Goal: Use online tool/utility: Utilize a website feature to perform a specific function

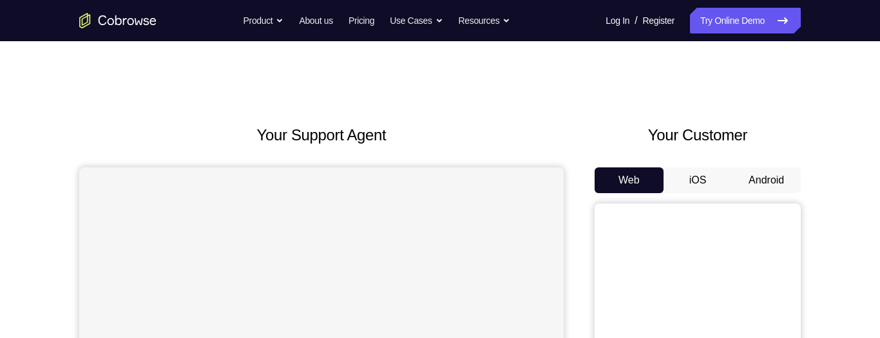
click at [759, 167] on button "Android" at bounding box center [766, 180] width 69 height 26
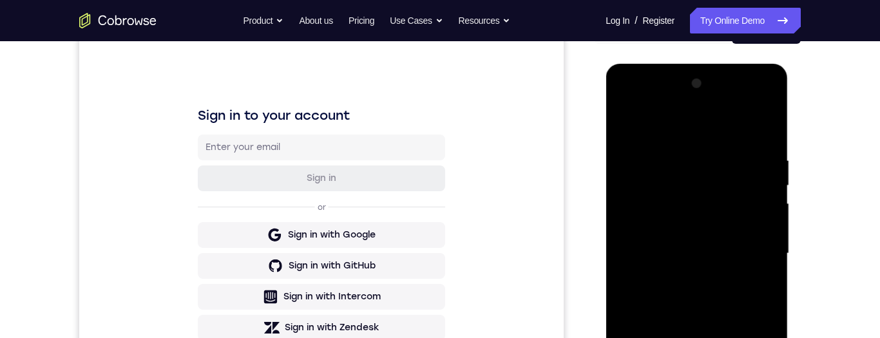
scroll to position [215, 0]
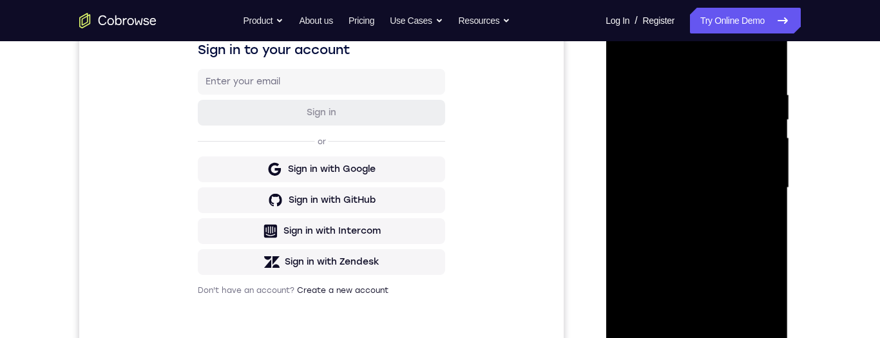
click at [698, 337] on div at bounding box center [696, 188] width 162 height 361
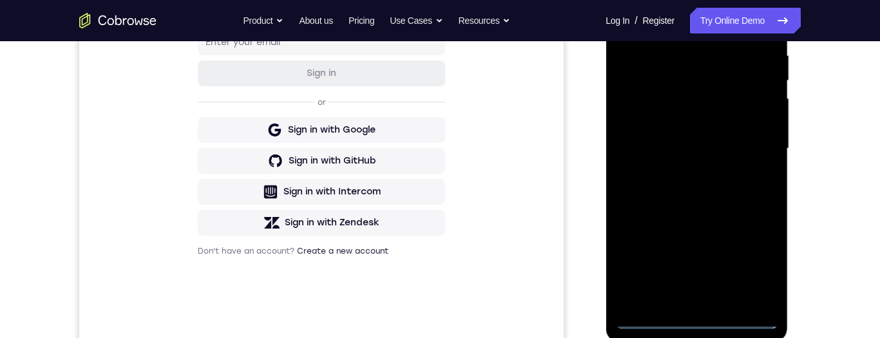
click at [750, 268] on div at bounding box center [696, 148] width 162 height 361
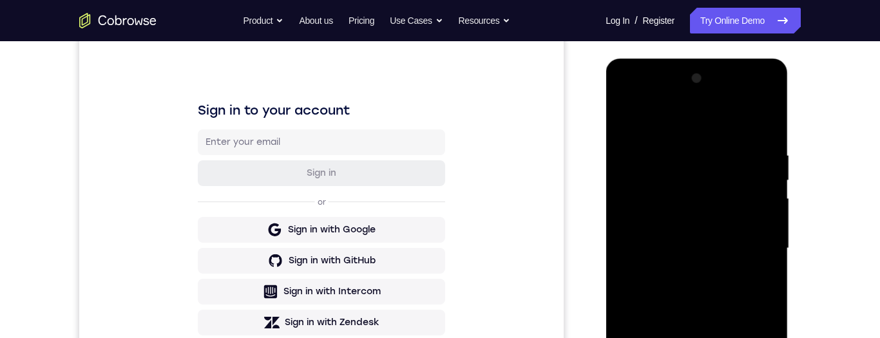
click at [721, 126] on div at bounding box center [696, 248] width 162 height 361
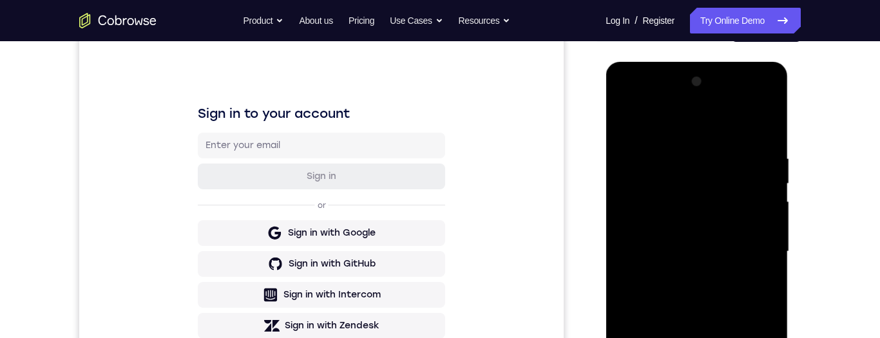
click at [751, 247] on div at bounding box center [696, 251] width 162 height 361
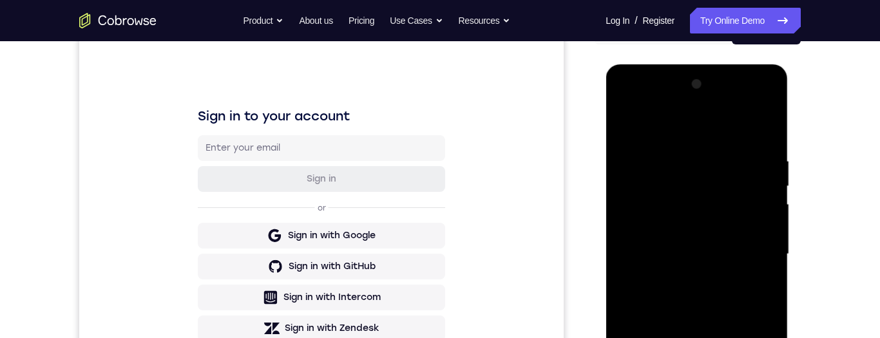
scroll to position [137, 0]
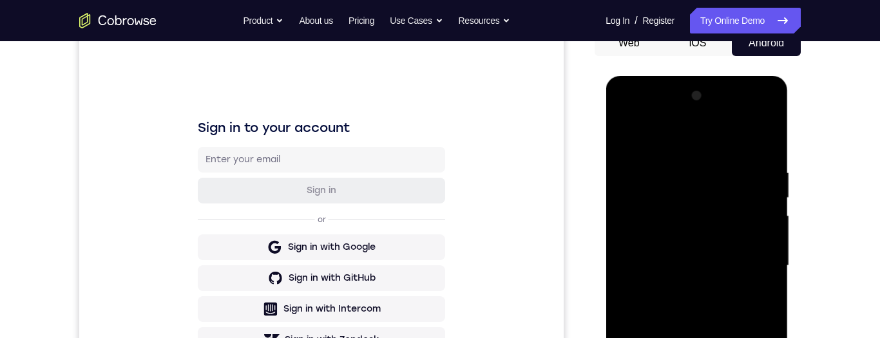
click at [688, 288] on div at bounding box center [696, 266] width 162 height 361
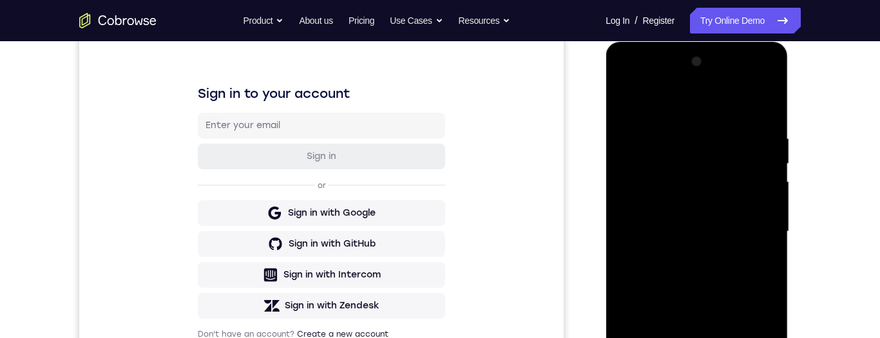
scroll to position [181, 0]
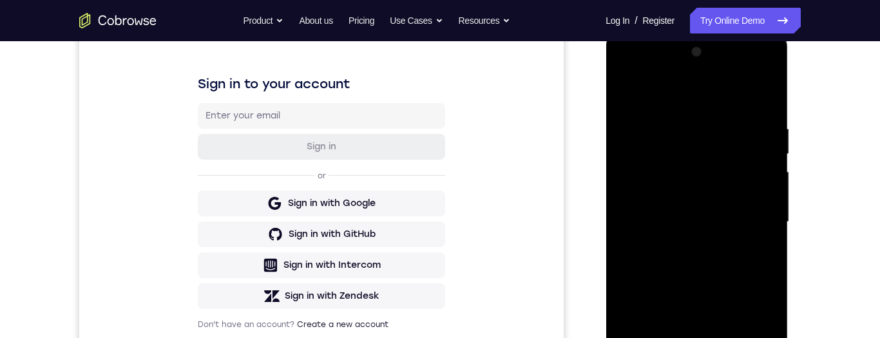
click at [726, 216] on div at bounding box center [696, 222] width 162 height 361
click at [712, 194] on div at bounding box center [696, 221] width 162 height 361
click at [740, 227] on div at bounding box center [696, 221] width 162 height 361
click at [738, 267] on div at bounding box center [696, 221] width 162 height 361
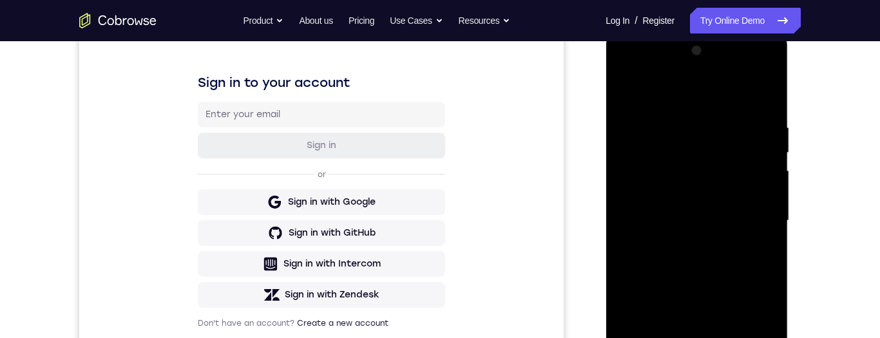
click at [733, 254] on div at bounding box center [696, 221] width 162 height 361
click at [730, 261] on div at bounding box center [696, 221] width 162 height 361
click at [765, 108] on div at bounding box center [696, 221] width 162 height 361
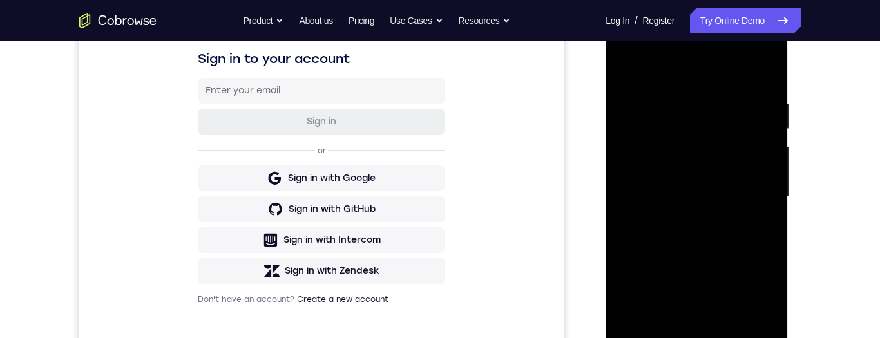
scroll to position [258, 0]
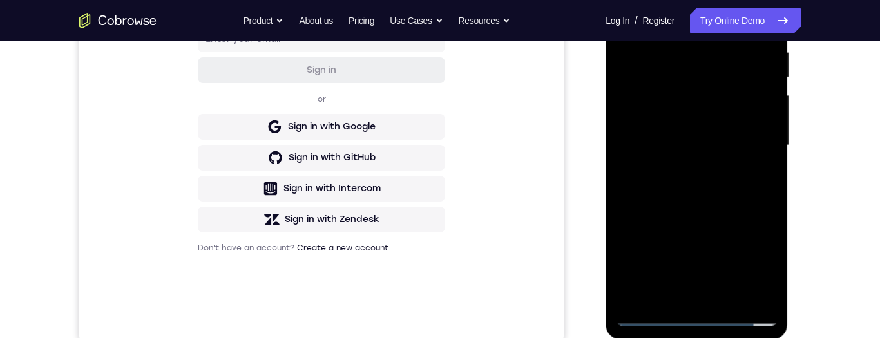
click at [728, 297] on div at bounding box center [696, 145] width 162 height 361
click at [723, 210] on div at bounding box center [696, 145] width 162 height 361
click at [728, 107] on div at bounding box center [696, 145] width 162 height 361
click at [715, 243] on div at bounding box center [696, 145] width 162 height 361
click at [753, 240] on div at bounding box center [696, 145] width 162 height 361
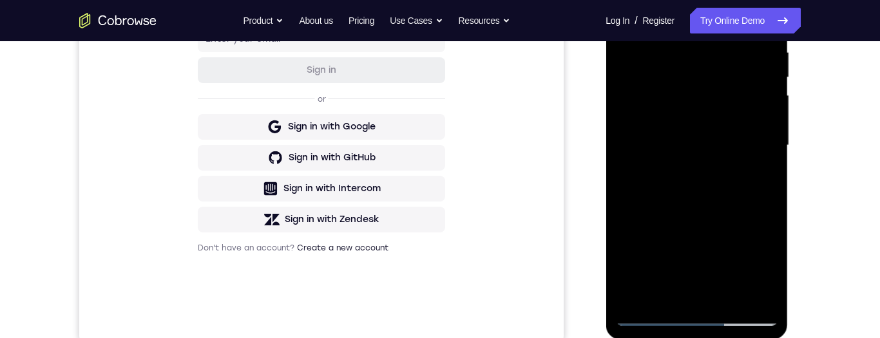
click at [763, 180] on div at bounding box center [696, 145] width 162 height 361
click at [719, 71] on div at bounding box center [696, 145] width 162 height 361
click at [752, 184] on div at bounding box center [696, 145] width 162 height 361
click at [759, 181] on div at bounding box center [696, 145] width 162 height 361
click at [652, 316] on div at bounding box center [696, 145] width 162 height 361
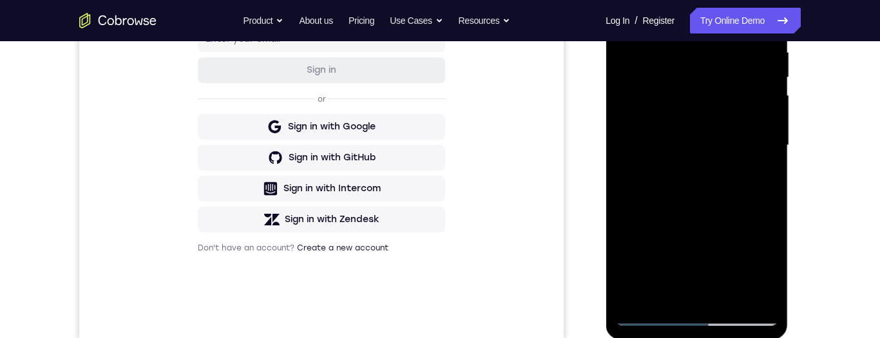
click at [650, 316] on div at bounding box center [696, 145] width 162 height 361
click at [726, 133] on div at bounding box center [696, 145] width 162 height 361
click at [683, 290] on div at bounding box center [696, 145] width 162 height 361
click at [766, 261] on div at bounding box center [696, 145] width 162 height 361
click at [758, 180] on div at bounding box center [696, 145] width 162 height 361
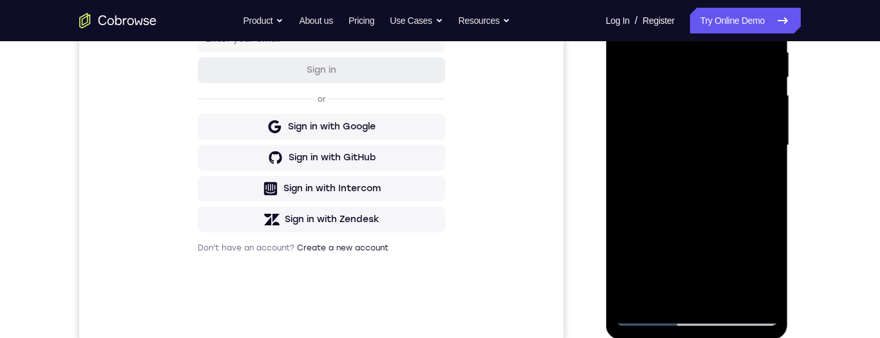
click at [761, 182] on div at bounding box center [696, 145] width 162 height 361
click at [653, 314] on div at bounding box center [696, 145] width 162 height 361
click at [689, 288] on div at bounding box center [696, 145] width 162 height 361
click at [759, 176] on div at bounding box center [696, 145] width 162 height 361
click at [655, 314] on div at bounding box center [696, 145] width 162 height 361
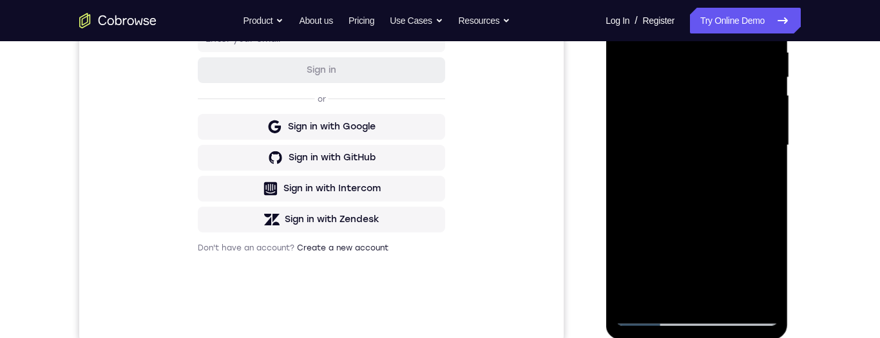
click at [656, 313] on div at bounding box center [696, 145] width 162 height 361
click at [652, 318] on div at bounding box center [696, 145] width 162 height 361
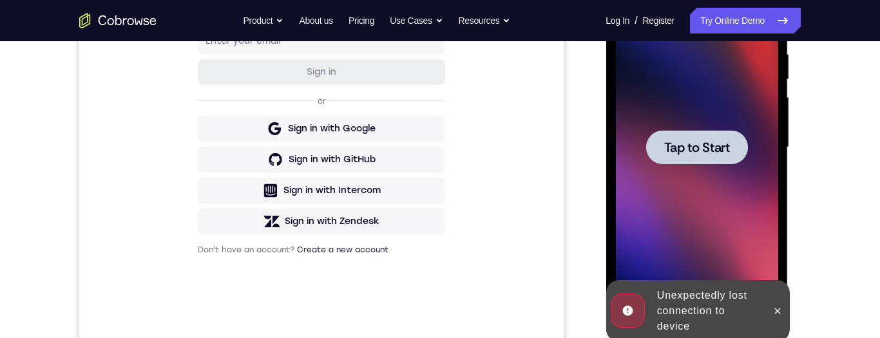
scroll to position [216, 0]
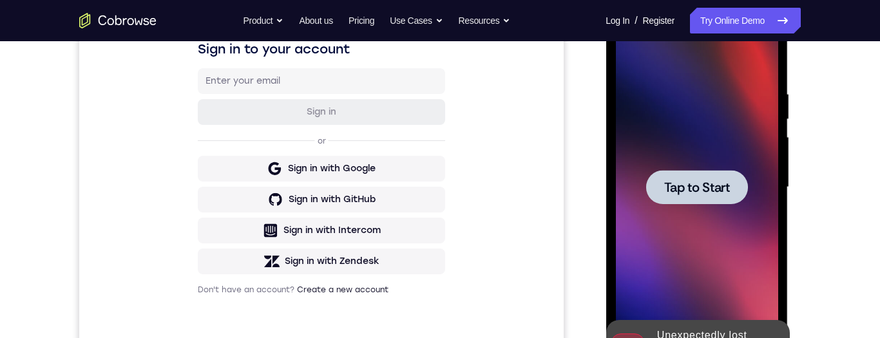
click at [718, 185] on span "Tap to Start" at bounding box center [696, 187] width 66 height 13
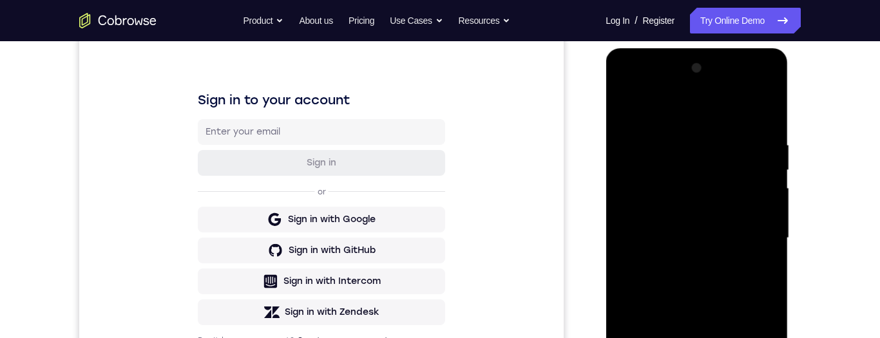
scroll to position [258, 0]
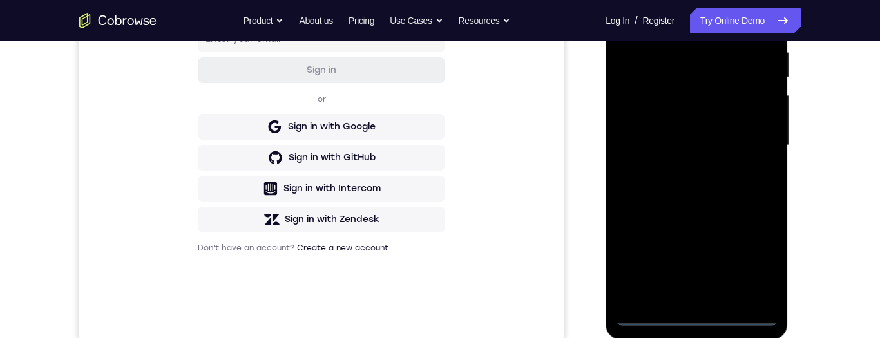
click at [695, 317] on div at bounding box center [696, 145] width 162 height 361
click at [700, 319] on div at bounding box center [696, 145] width 162 height 361
click at [697, 316] on div at bounding box center [696, 145] width 162 height 361
click at [748, 264] on div at bounding box center [696, 145] width 162 height 361
click at [732, 25] on link "Try Online Demo" at bounding box center [745, 21] width 111 height 26
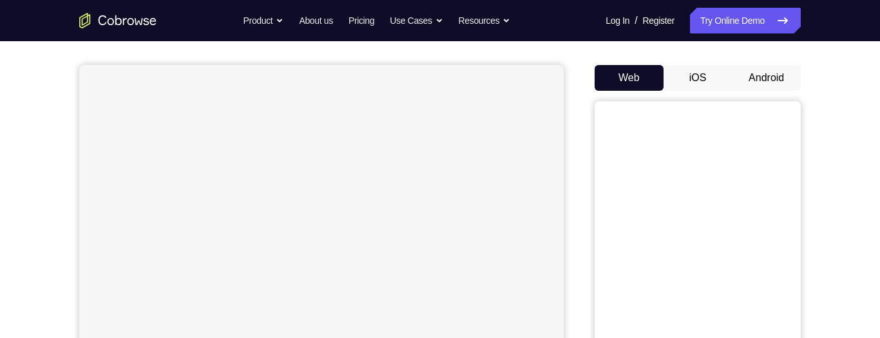
click at [777, 75] on button "Android" at bounding box center [766, 78] width 69 height 26
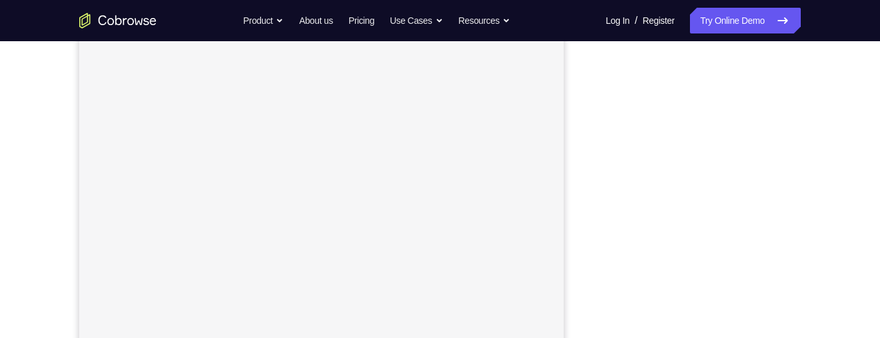
scroll to position [50, 0]
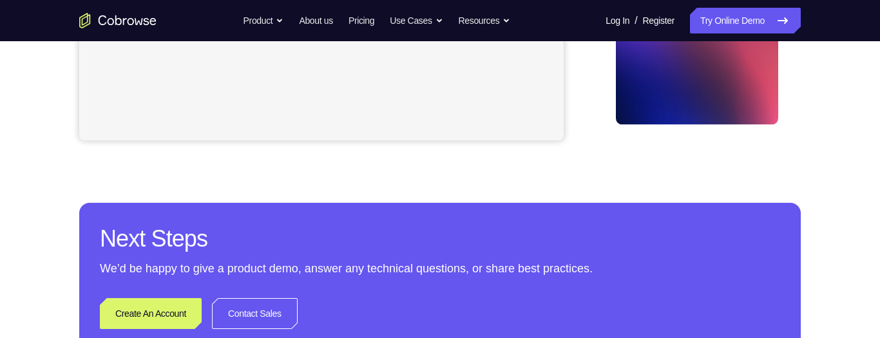
scroll to position [284, 0]
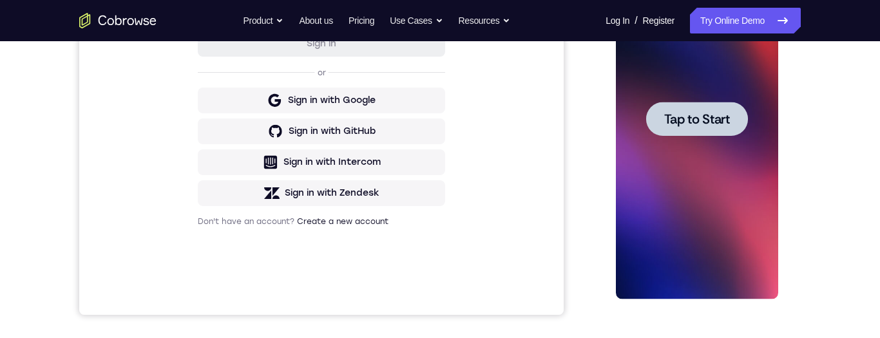
click at [713, 96] on div at bounding box center [696, 119] width 162 height 361
click at [831, 96] on div "Your Support Agent Your Customer Web iOS Android Next Steps We’d be happy to gi…" at bounding box center [440, 181] width 824 height 849
click at [837, 96] on div "Your Support Agent Your Customer Web iOS Android Next Steps We’d be happy to gi…" at bounding box center [440, 181] width 824 height 849
click at [836, 96] on div "Your Support Agent Your Customer Web iOS Android Next Steps We’d be happy to gi…" at bounding box center [440, 181] width 824 height 849
click at [835, 96] on div "Your Support Agent Your Customer Web iOS Android Next Steps We’d be happy to gi…" at bounding box center [440, 181] width 824 height 849
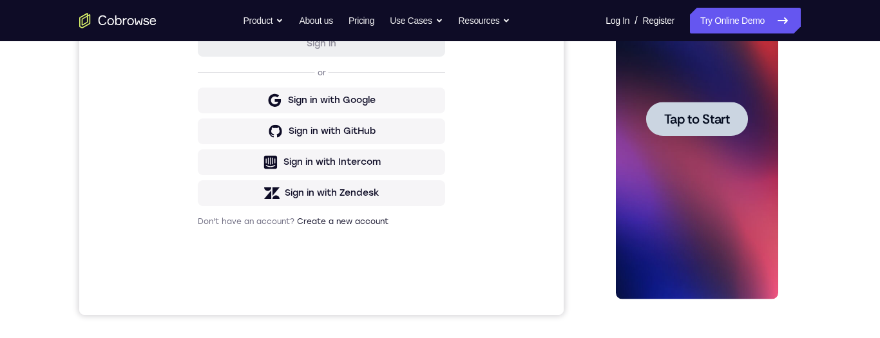
scroll to position [83, 0]
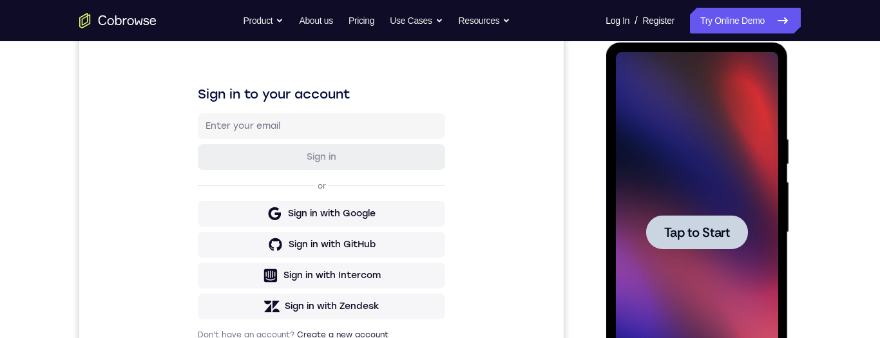
scroll to position [200, 0]
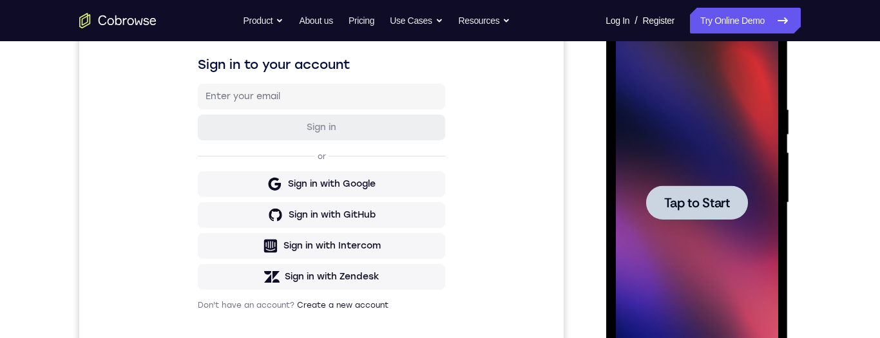
click at [713, 96] on span "Tap to Start" at bounding box center [696, 202] width 66 height 13
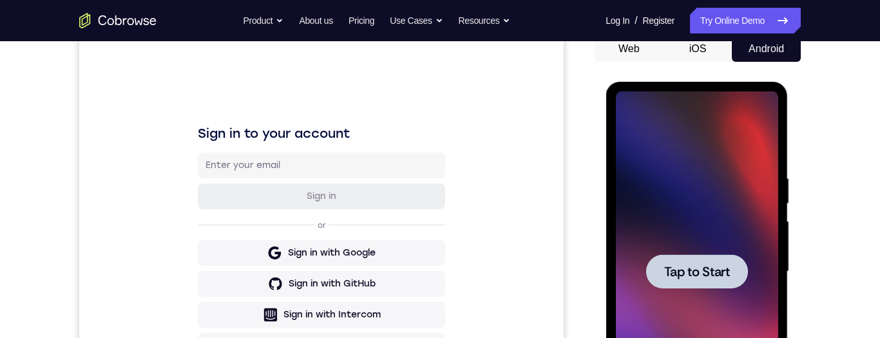
scroll to position [185, 0]
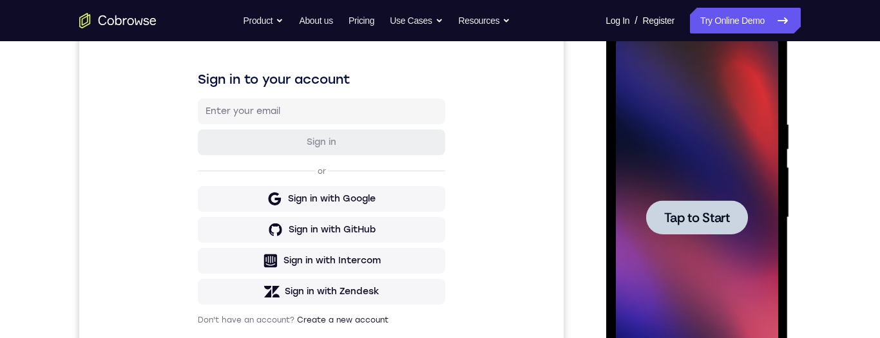
click at [710, 96] on div at bounding box center [696, 217] width 102 height 34
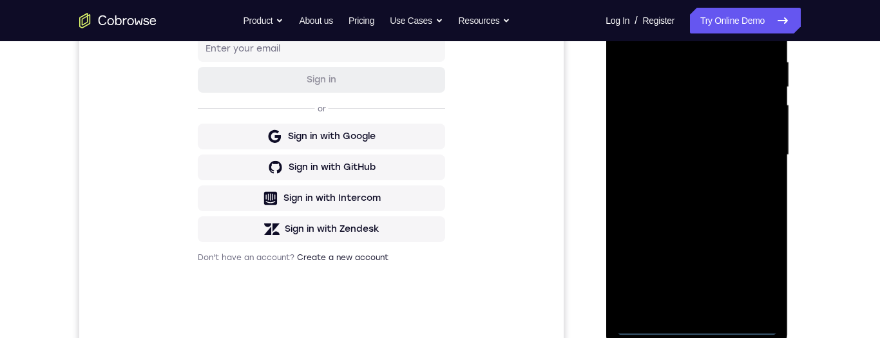
scroll to position [255, 0]
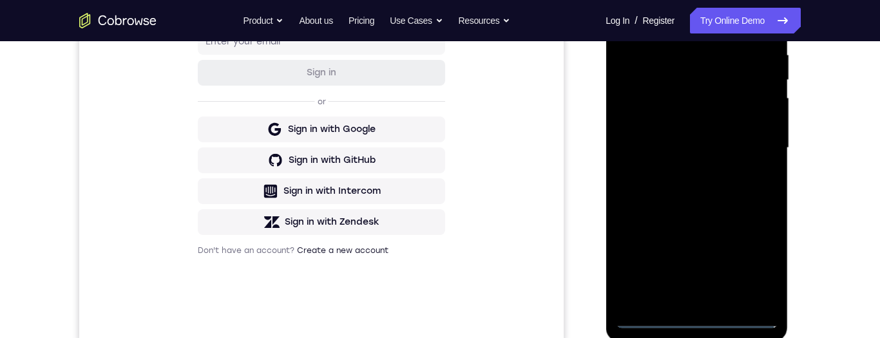
click at [700, 96] on div at bounding box center [696, 148] width 162 height 361
click at [752, 96] on div at bounding box center [696, 148] width 162 height 361
click at [697, 96] on div at bounding box center [696, 148] width 162 height 361
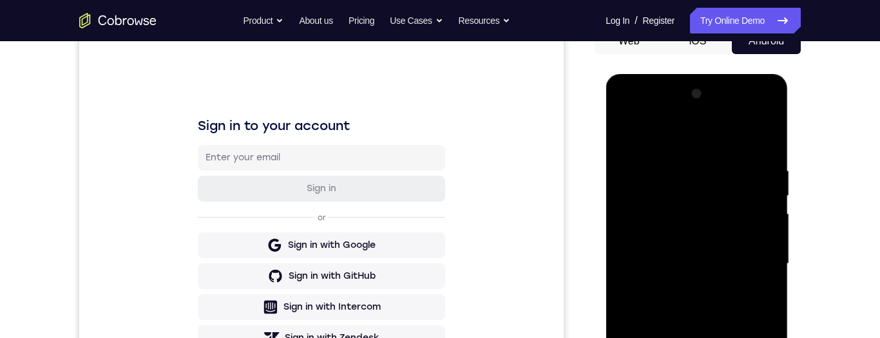
scroll to position [180, 0]
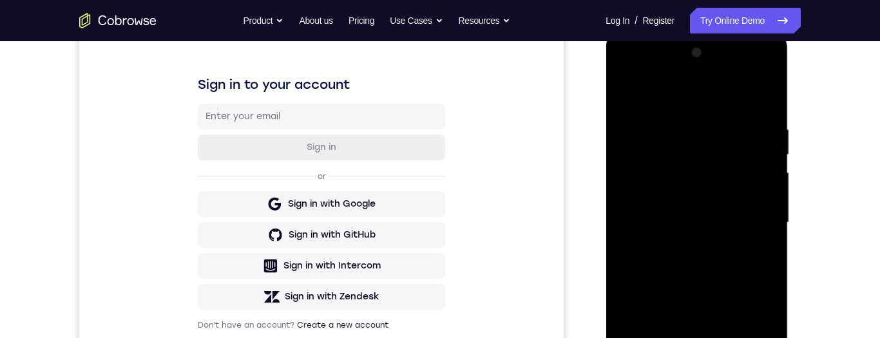
click at [643, 96] on div at bounding box center [696, 222] width 162 height 361
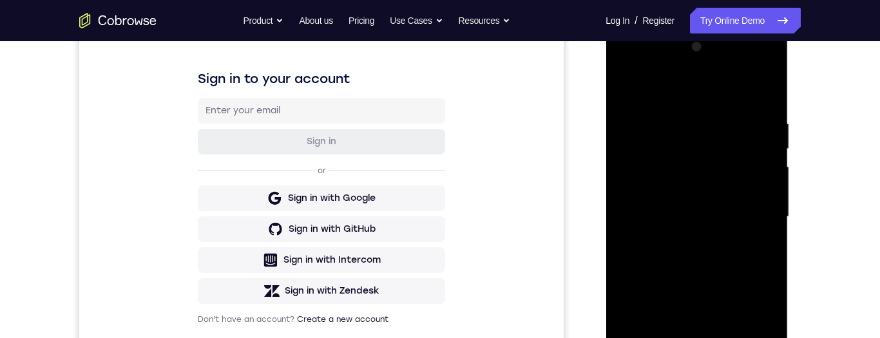
click at [644, 96] on div at bounding box center [696, 217] width 162 height 361
click at [645, 96] on div at bounding box center [696, 217] width 162 height 361
click at [644, 96] on div at bounding box center [696, 217] width 162 height 361
click at [647, 96] on div at bounding box center [696, 217] width 162 height 361
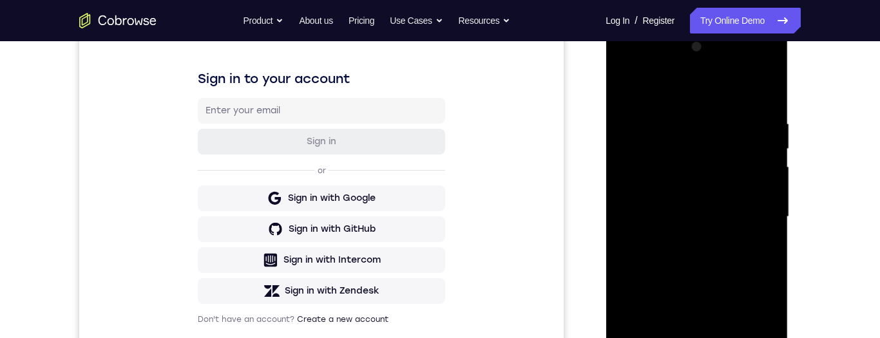
click at [643, 96] on div at bounding box center [696, 217] width 162 height 361
click at [648, 96] on div at bounding box center [696, 217] width 162 height 361
click at [650, 96] on div at bounding box center [696, 217] width 162 height 361
click at [648, 96] on div at bounding box center [696, 217] width 162 height 361
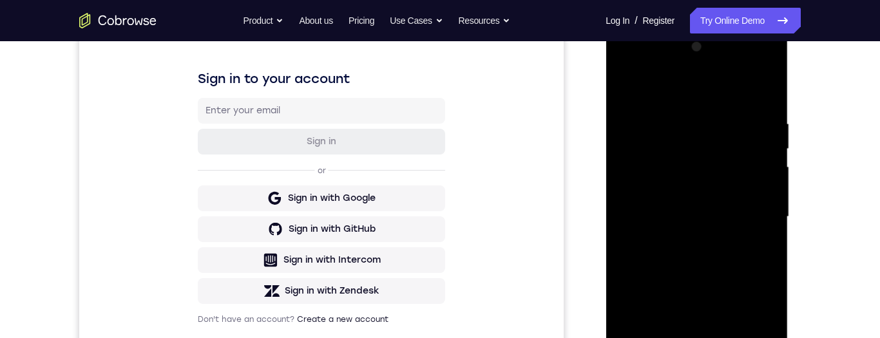
click at [648, 96] on div at bounding box center [696, 217] width 162 height 361
click at [652, 96] on div at bounding box center [696, 217] width 162 height 361
click at [648, 96] on div at bounding box center [696, 217] width 162 height 361
click at [654, 96] on div at bounding box center [696, 217] width 162 height 361
click at [650, 96] on div at bounding box center [696, 217] width 162 height 361
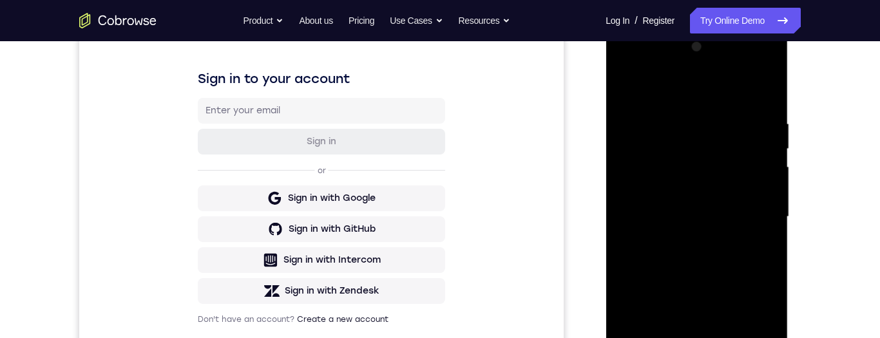
click at [655, 96] on div at bounding box center [696, 217] width 162 height 361
click at [661, 96] on div at bounding box center [696, 217] width 162 height 361
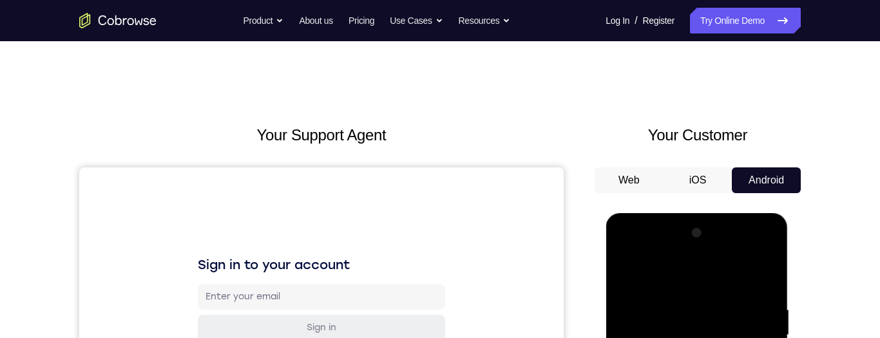
scroll to position [133, 0]
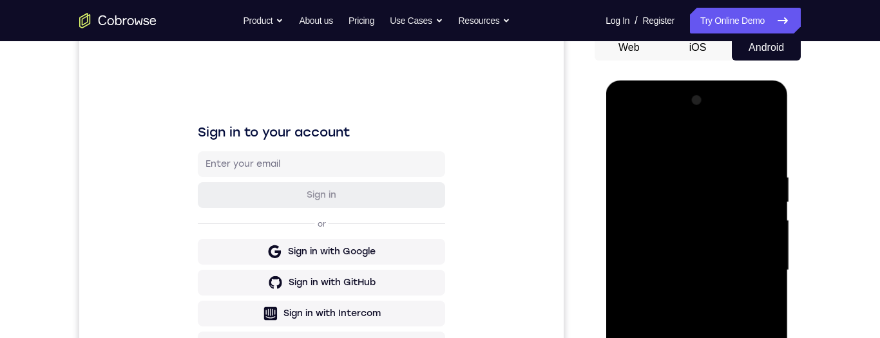
click at [648, 96] on div at bounding box center [696, 270] width 162 height 361
click at [645, 96] on div at bounding box center [696, 270] width 162 height 361
click at [643, 96] on div at bounding box center [696, 270] width 162 height 361
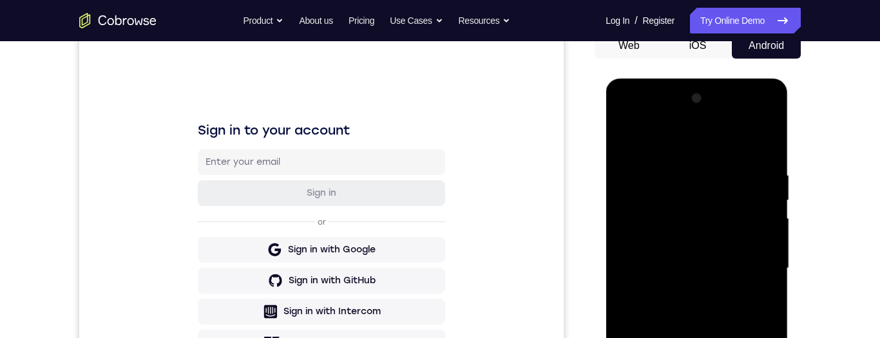
click at [641, 96] on div at bounding box center [696, 268] width 162 height 361
click at [643, 96] on div at bounding box center [696, 268] width 162 height 361
click at [644, 96] on div at bounding box center [696, 268] width 162 height 361
click at [647, 96] on div at bounding box center [696, 268] width 162 height 361
click at [648, 96] on div at bounding box center [696, 268] width 162 height 361
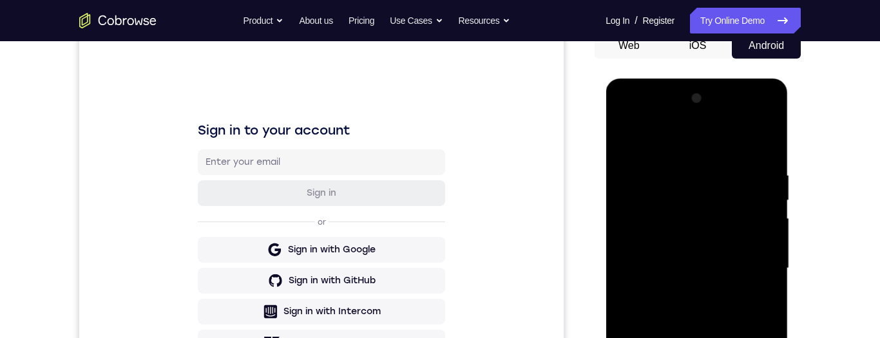
click at [650, 96] on div at bounding box center [696, 268] width 162 height 361
click at [652, 96] on div at bounding box center [696, 268] width 162 height 361
click at [648, 96] on div at bounding box center [696, 268] width 162 height 361
click at [652, 96] on div at bounding box center [696, 268] width 162 height 361
click at [647, 96] on div at bounding box center [696, 268] width 162 height 361
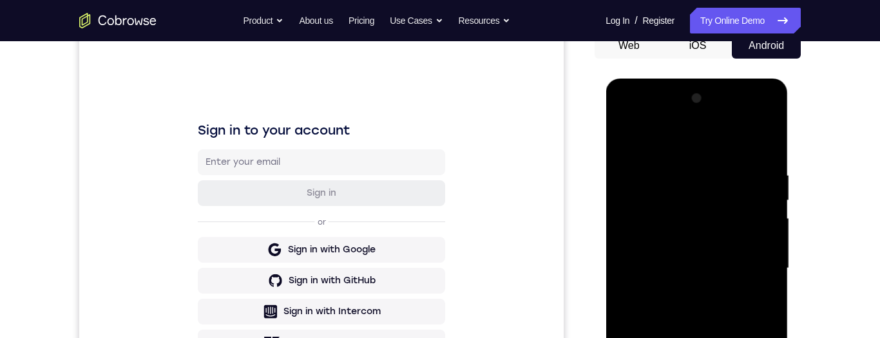
click at [648, 96] on div at bounding box center [696, 268] width 162 height 361
click at [650, 96] on div at bounding box center [696, 268] width 162 height 361
click at [652, 96] on div at bounding box center [696, 268] width 162 height 361
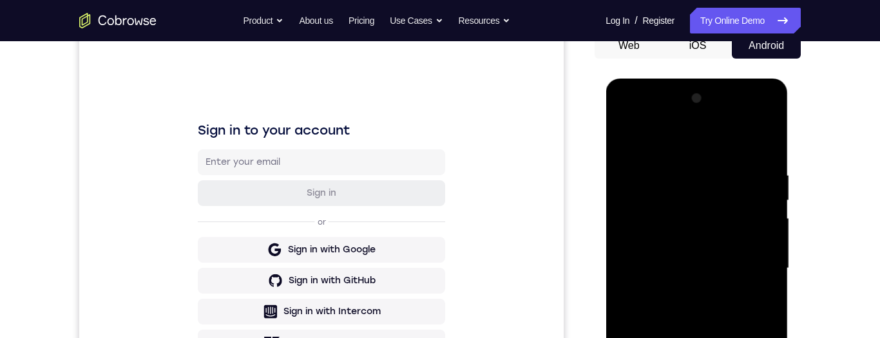
click at [654, 96] on div at bounding box center [696, 268] width 162 height 361
click at [655, 96] on div at bounding box center [696, 268] width 162 height 361
click at [657, 96] on div at bounding box center [696, 268] width 162 height 361
click at [659, 96] on div at bounding box center [696, 268] width 162 height 361
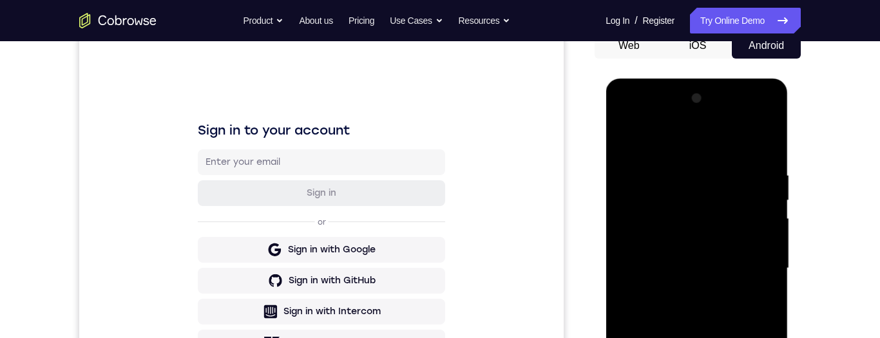
click at [657, 96] on div at bounding box center [696, 268] width 162 height 361
click at [659, 96] on div at bounding box center [696, 268] width 162 height 361
click at [661, 96] on div at bounding box center [696, 268] width 162 height 361
click at [663, 96] on div at bounding box center [696, 268] width 162 height 361
click at [660, 96] on div at bounding box center [696, 268] width 162 height 361
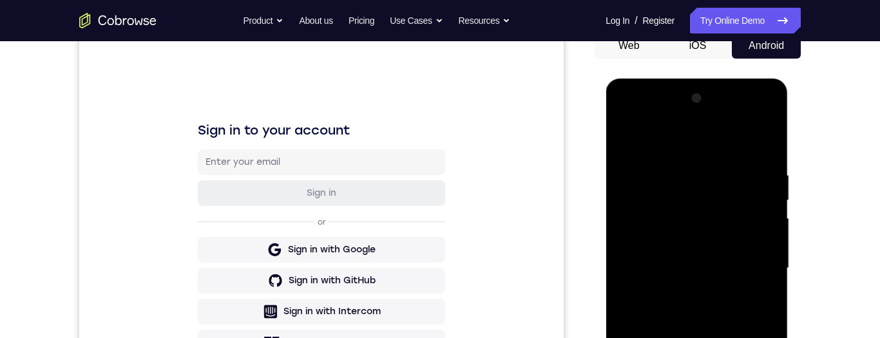
click at [659, 96] on div at bounding box center [696, 268] width 162 height 361
click at [663, 96] on div at bounding box center [696, 268] width 162 height 361
click at [664, 96] on div at bounding box center [696, 268] width 162 height 361
click at [665, 96] on div at bounding box center [696, 268] width 162 height 361
click at [687, 96] on div at bounding box center [696, 268] width 162 height 361
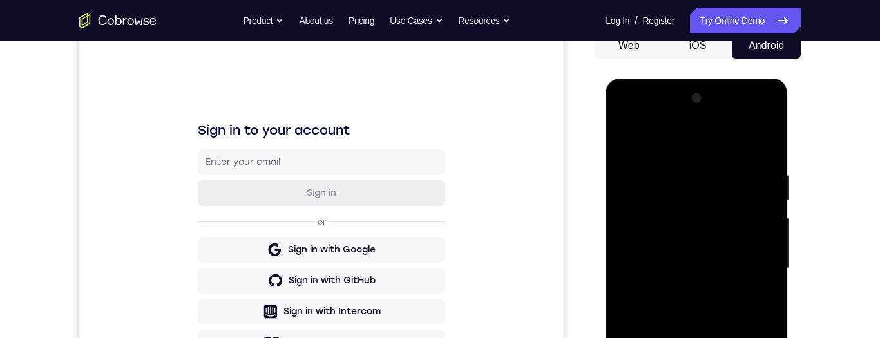
click at [688, 96] on div at bounding box center [696, 268] width 162 height 361
click at [704, 90] on div at bounding box center [696, 268] width 162 height 361
click at [704, 95] on div at bounding box center [696, 268] width 162 height 361
click at [713, 95] on div at bounding box center [696, 268] width 162 height 361
click at [709, 96] on div at bounding box center [696, 268] width 162 height 361
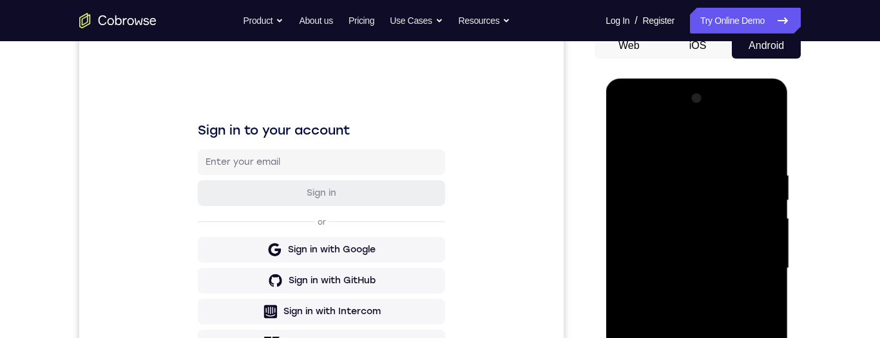
click at [715, 96] on div at bounding box center [696, 268] width 162 height 361
click at [710, 91] on div at bounding box center [696, 268] width 162 height 361
click at [711, 96] on div at bounding box center [696, 268] width 162 height 361
click at [703, 88] on div at bounding box center [696, 268] width 162 height 361
click at [674, 96] on div at bounding box center [696, 268] width 162 height 361
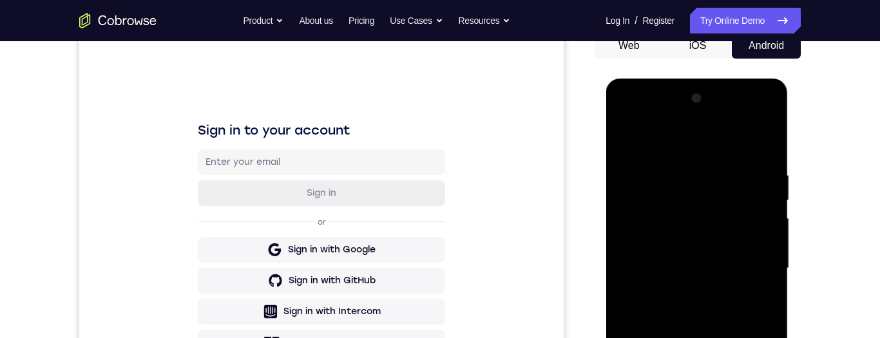
click at [679, 96] on div at bounding box center [696, 268] width 162 height 361
click at [695, 96] on div at bounding box center [696, 268] width 162 height 361
click at [697, 96] on div at bounding box center [696, 268] width 162 height 361
click at [572, 96] on div "Your Support Agent Your Customer Web iOS Android" at bounding box center [439, 227] width 721 height 476
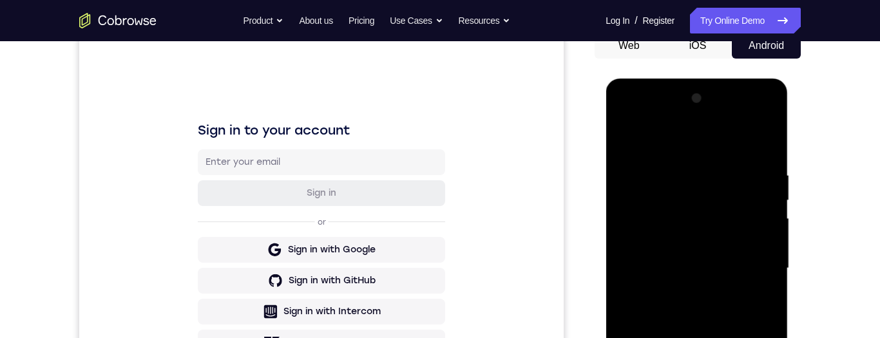
click at [562, 96] on div "Sign in to your account Sign in or Sign in with Google Sign in with GitHub Sign…" at bounding box center [321, 248] width 484 height 431
click at [560, 96] on div "Sign in to your account Sign in or Sign in with Google Sign in with GitHub Sign…" at bounding box center [321, 248] width 484 height 431
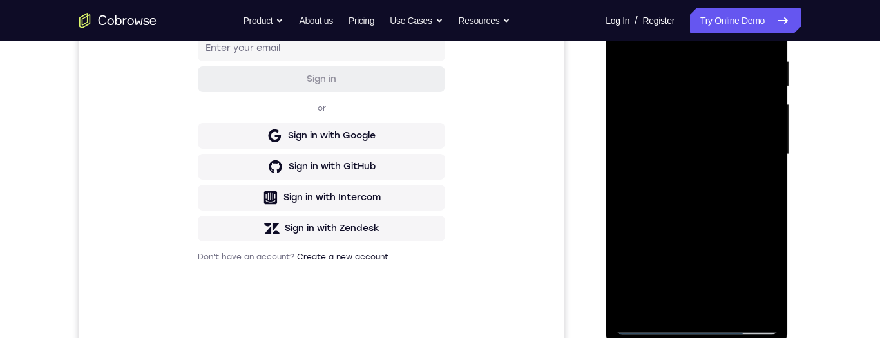
click at [729, 96] on div at bounding box center [696, 154] width 162 height 361
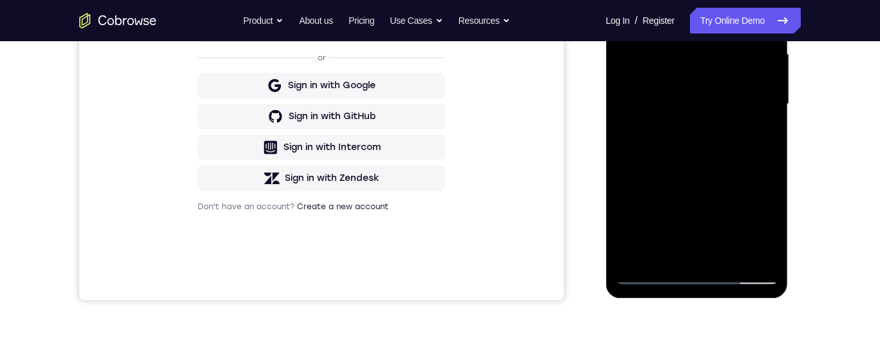
scroll to position [343, 0]
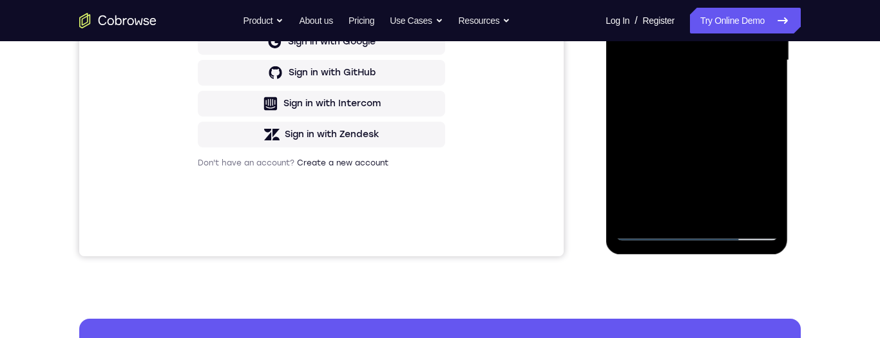
click at [747, 96] on div at bounding box center [696, 60] width 162 height 361
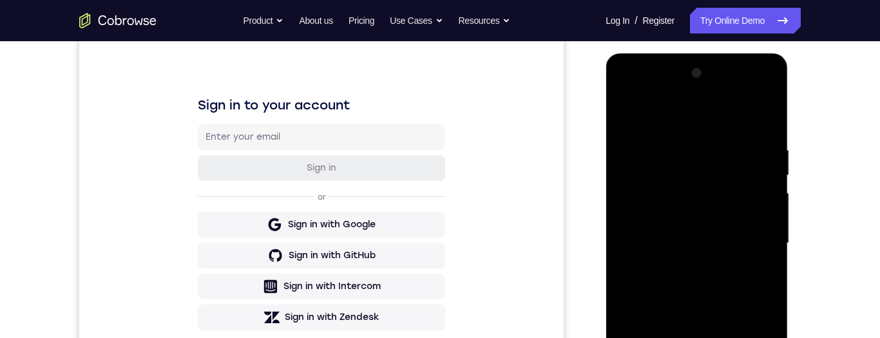
scroll to position [287, 0]
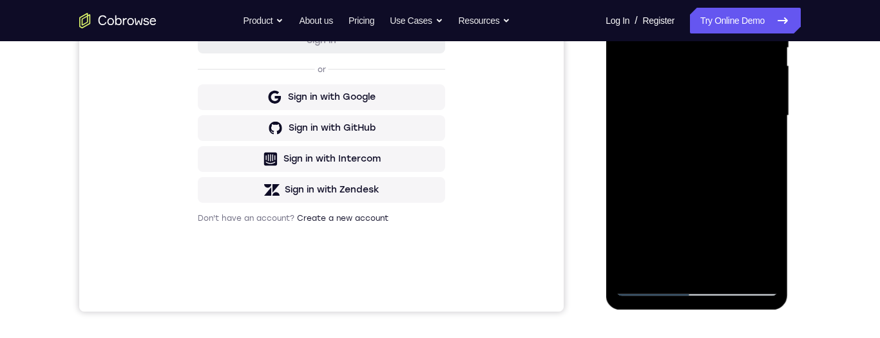
click at [750, 96] on div at bounding box center [696, 116] width 162 height 361
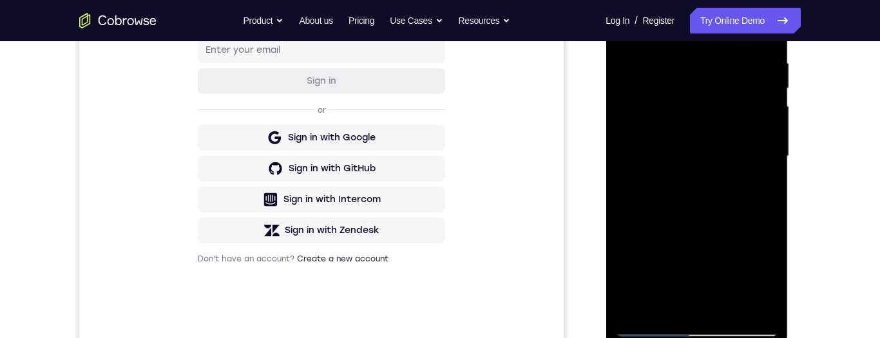
scroll to position [242, 0]
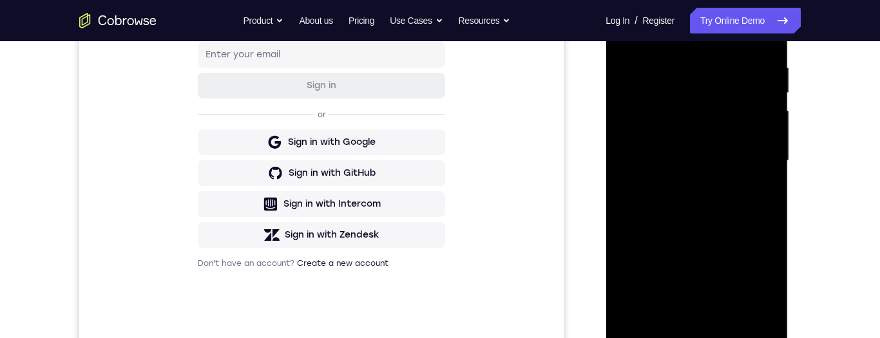
click at [681, 96] on div at bounding box center [696, 161] width 162 height 361
click at [690, 96] on div at bounding box center [696, 161] width 162 height 361
click at [699, 96] on div at bounding box center [696, 161] width 162 height 361
click at [687, 96] on div at bounding box center [696, 161] width 162 height 361
click at [688, 96] on div at bounding box center [696, 161] width 162 height 361
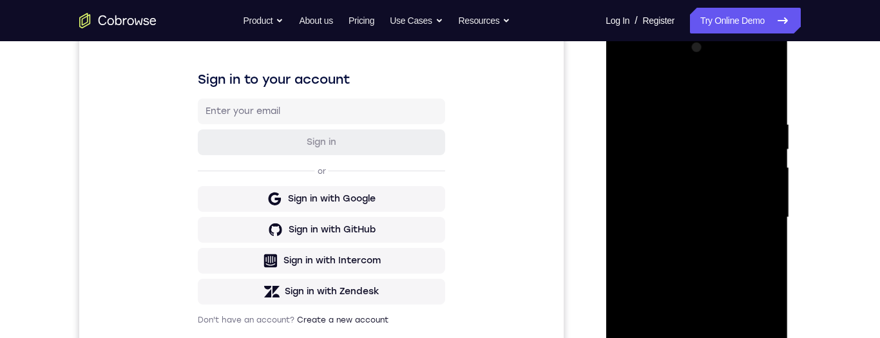
scroll to position [277, 0]
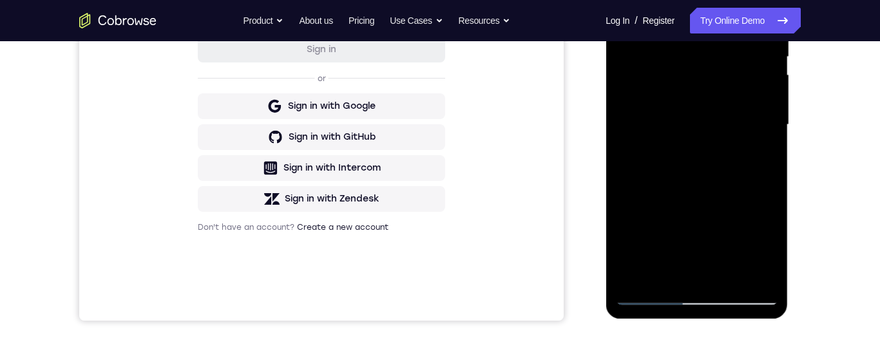
click at [721, 96] on div at bounding box center [696, 125] width 162 height 361
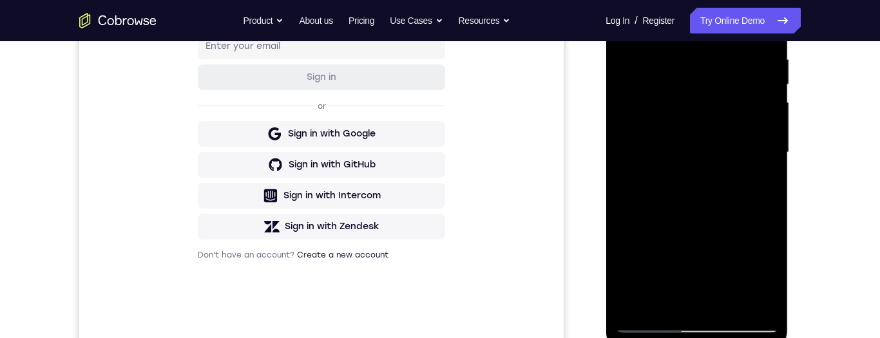
click at [693, 96] on div at bounding box center [696, 152] width 162 height 361
click at [682, 96] on div at bounding box center [696, 152] width 162 height 361
click at [693, 96] on div at bounding box center [696, 152] width 162 height 361
click at [700, 96] on div at bounding box center [696, 152] width 162 height 361
click at [699, 96] on div at bounding box center [696, 152] width 162 height 361
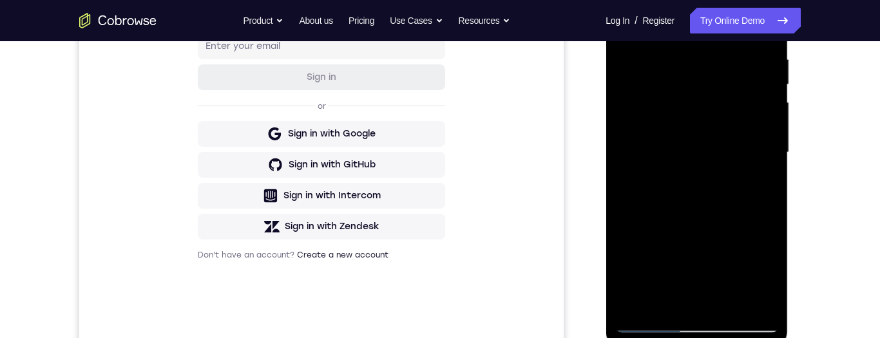
click at [697, 96] on div at bounding box center [696, 152] width 162 height 361
click at [700, 96] on div at bounding box center [696, 152] width 162 height 361
click at [701, 96] on div at bounding box center [696, 152] width 162 height 361
click at [700, 96] on div at bounding box center [696, 152] width 162 height 361
click at [695, 96] on div at bounding box center [696, 152] width 162 height 361
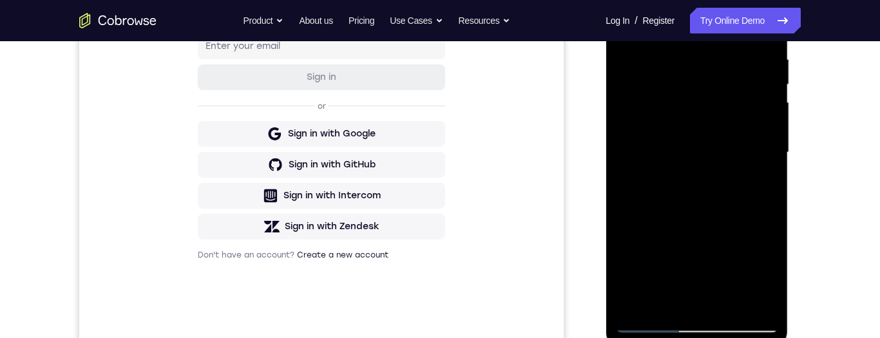
click at [699, 96] on div at bounding box center [696, 152] width 162 height 361
click at [703, 96] on div at bounding box center [696, 152] width 162 height 361
click at [699, 96] on div at bounding box center [696, 152] width 162 height 361
click at [673, 96] on div at bounding box center [696, 152] width 162 height 361
click at [719, 79] on div at bounding box center [696, 152] width 162 height 361
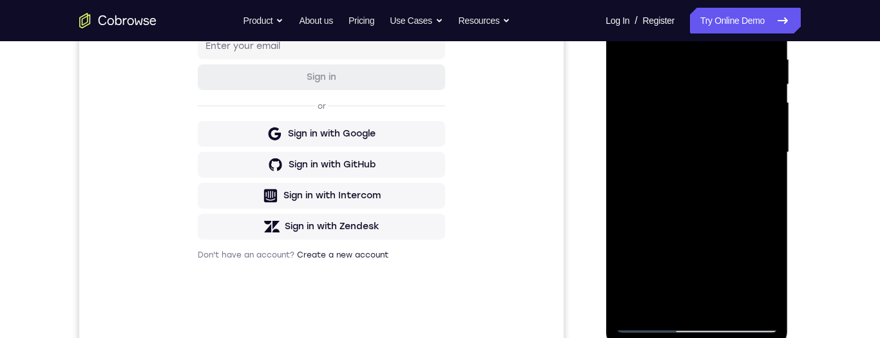
click at [692, 96] on div at bounding box center [696, 152] width 162 height 361
click at [691, 88] on div at bounding box center [696, 152] width 162 height 361
click at [697, 96] on div at bounding box center [696, 152] width 162 height 361
click at [733, 30] on div at bounding box center [696, 152] width 162 height 361
click at [732, 84] on div at bounding box center [696, 152] width 162 height 361
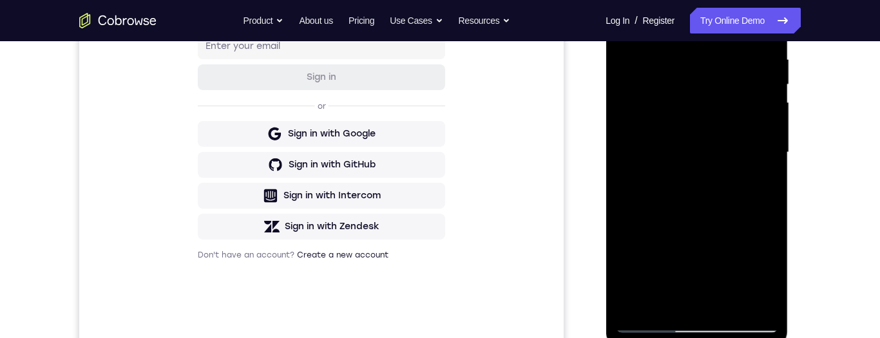
click at [732, 96] on div at bounding box center [696, 152] width 162 height 361
click at [750, 91] on div at bounding box center [696, 152] width 162 height 361
click at [751, 96] on div at bounding box center [696, 152] width 162 height 361
click at [746, 96] on div at bounding box center [696, 152] width 162 height 361
click at [753, 96] on div at bounding box center [696, 152] width 162 height 361
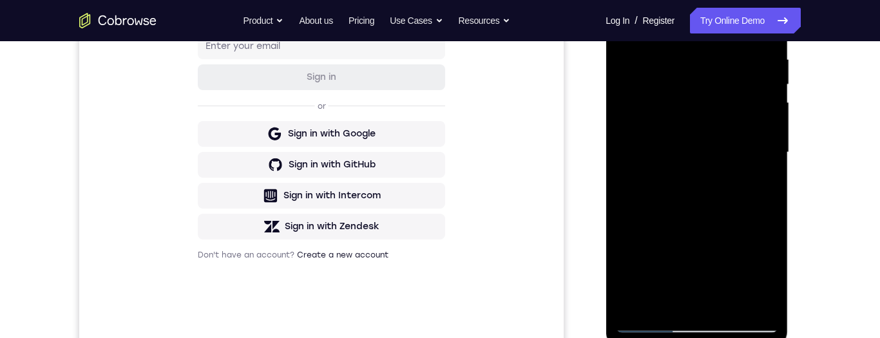
click at [750, 96] on div at bounding box center [696, 152] width 162 height 361
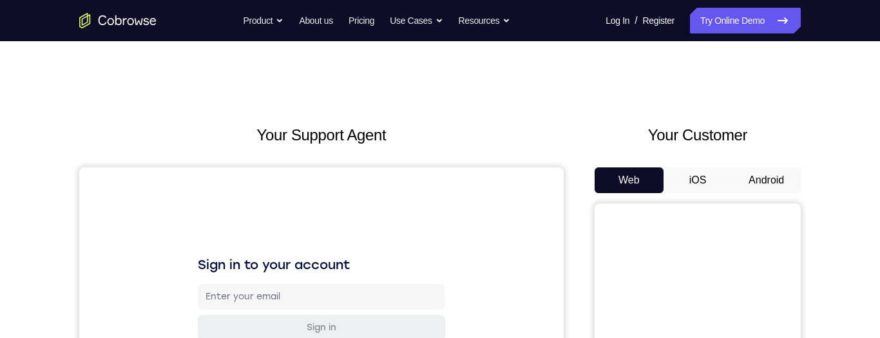
click at [723, 191] on button "iOS" at bounding box center [697, 180] width 69 height 26
click at [735, 167] on button "Android" at bounding box center [766, 180] width 69 height 26
click at [713, 191] on button "iOS" at bounding box center [697, 180] width 69 height 26
click at [703, 184] on button "iOS" at bounding box center [697, 180] width 69 height 26
click at [712, 192] on button "iOS" at bounding box center [697, 180] width 69 height 26
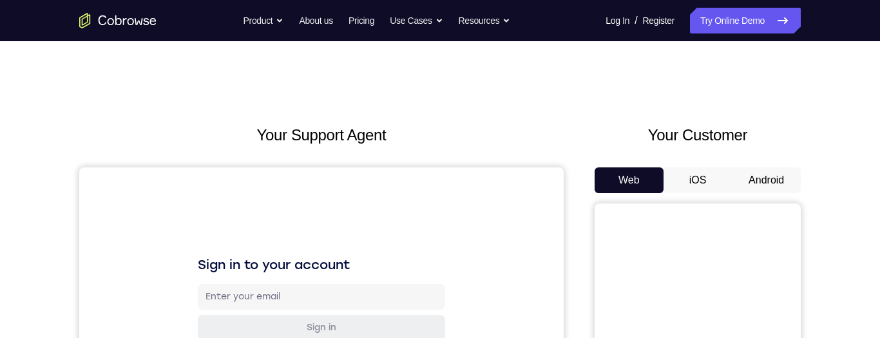
click at [717, 189] on button "iOS" at bounding box center [697, 180] width 69 height 26
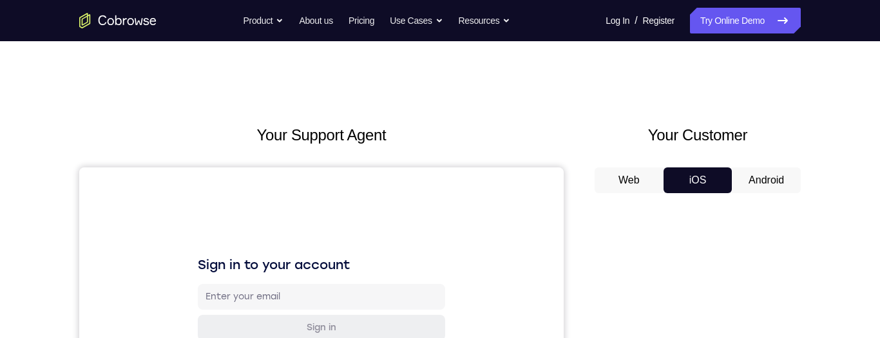
click at [711, 193] on button "iOS" at bounding box center [697, 180] width 69 height 26
click at [766, 178] on button "Android" at bounding box center [766, 180] width 69 height 26
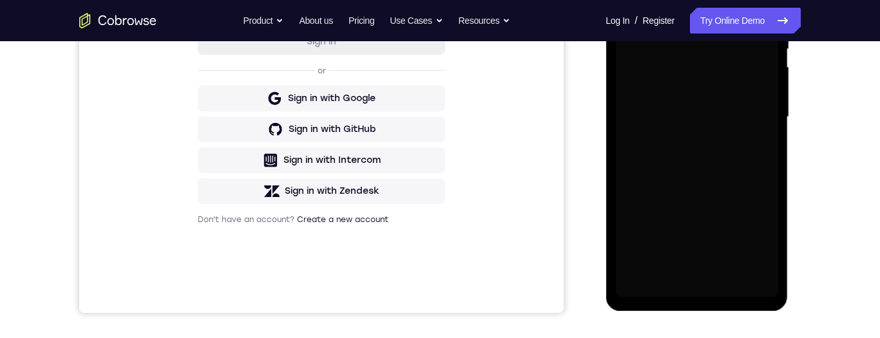
scroll to position [306, 0]
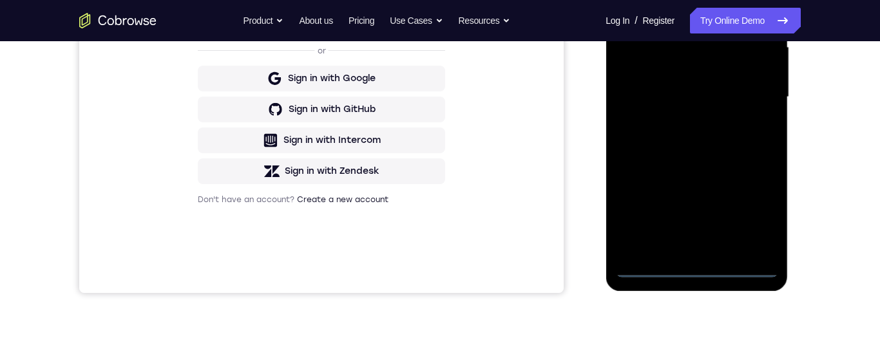
click at [701, 268] on div at bounding box center [696, 97] width 162 height 361
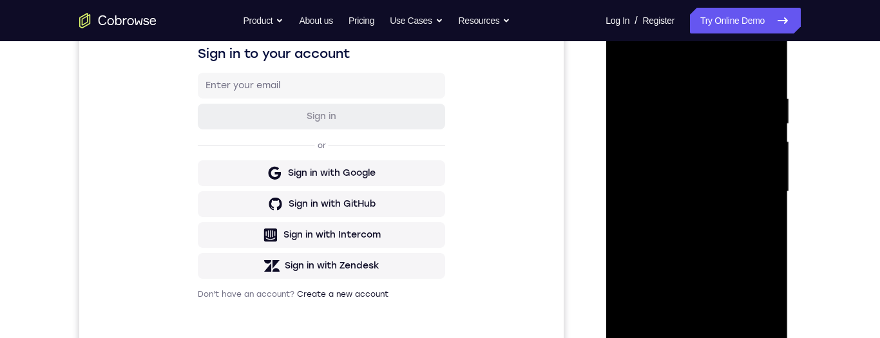
scroll to position [205, 0]
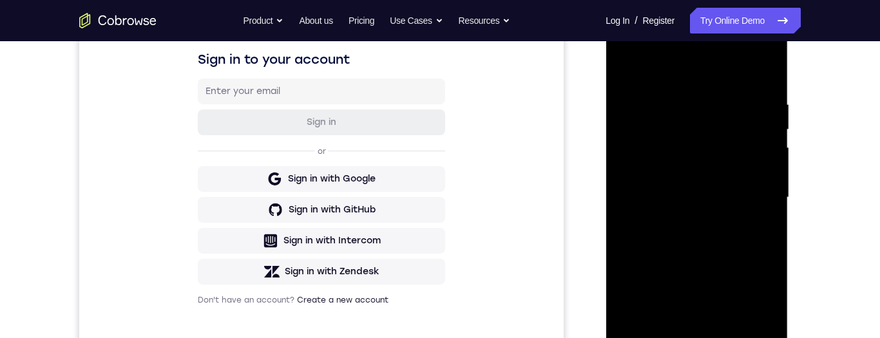
click at [645, 189] on div at bounding box center [696, 197] width 162 height 361
click at [647, 182] on div at bounding box center [696, 197] width 162 height 361
click at [643, 183] on div at bounding box center [696, 197] width 162 height 361
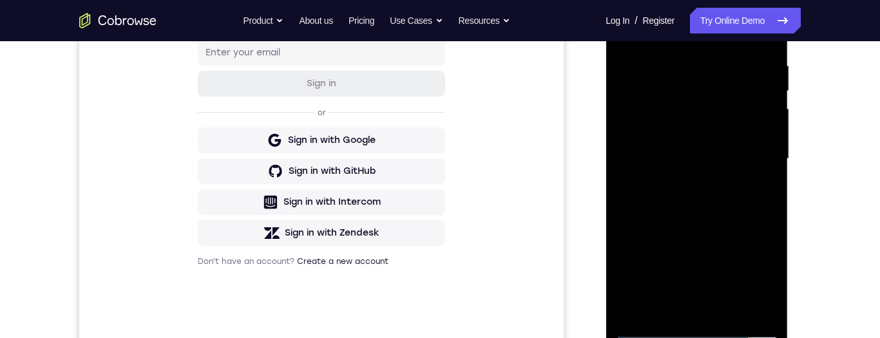
click at [644, 149] on div at bounding box center [696, 159] width 162 height 361
click at [727, 197] on div at bounding box center [696, 159] width 162 height 361
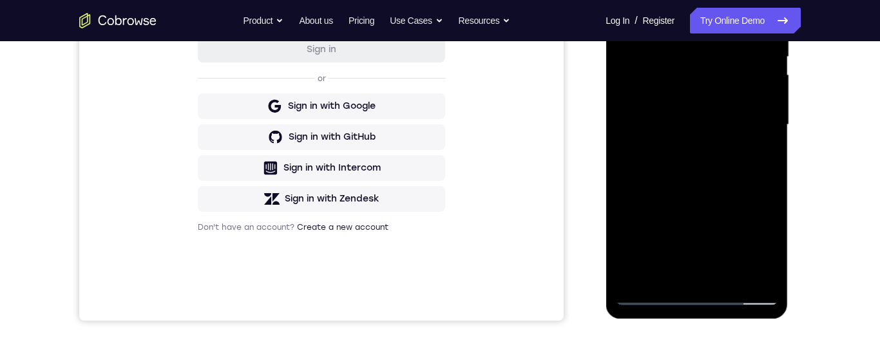
click at [745, 278] on div at bounding box center [696, 125] width 162 height 361
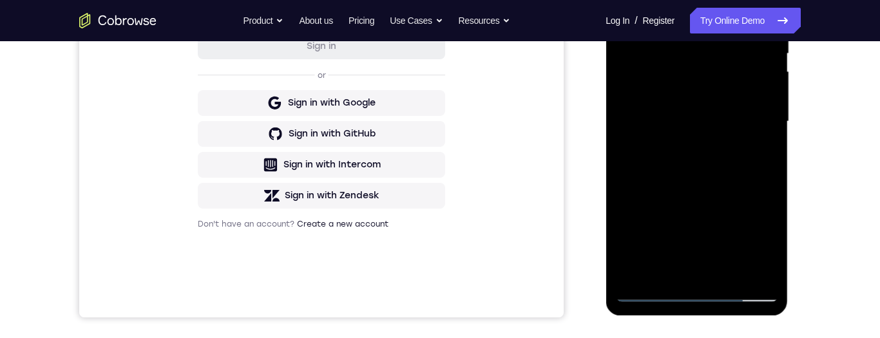
scroll to position [209, 0]
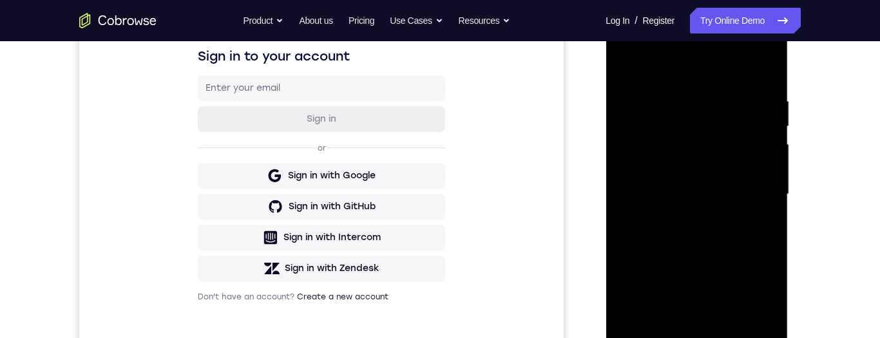
click at [733, 228] on div at bounding box center [696, 194] width 162 height 361
click at [725, 228] on div at bounding box center [696, 194] width 162 height 361
click at [719, 209] on div at bounding box center [696, 194] width 162 height 361
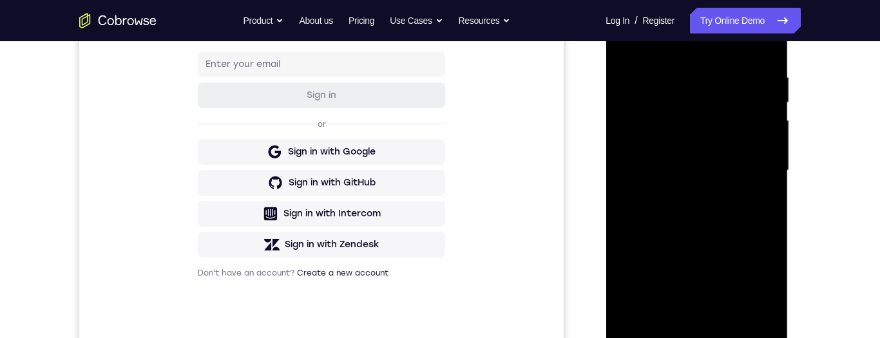
click at [717, 206] on div at bounding box center [696, 170] width 162 height 361
click at [715, 205] on div at bounding box center [696, 170] width 162 height 361
click at [714, 209] on div at bounding box center [696, 170] width 162 height 361
click at [716, 209] on div at bounding box center [696, 170] width 162 height 361
click at [717, 212] on div at bounding box center [696, 170] width 162 height 361
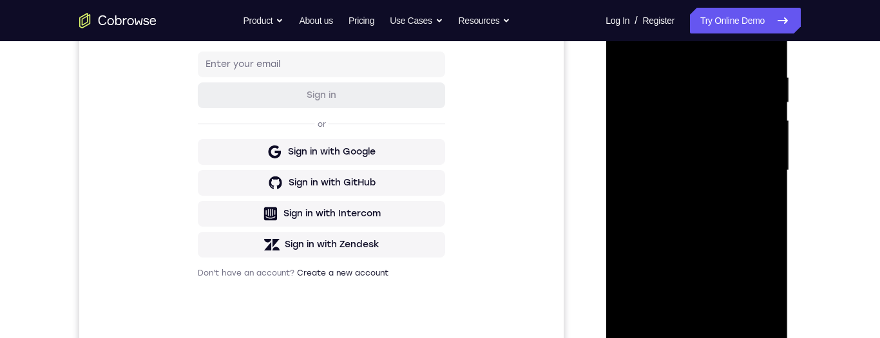
click at [725, 209] on div at bounding box center [696, 170] width 162 height 361
click at [724, 211] on div at bounding box center [696, 170] width 162 height 361
click at [738, 175] on div at bounding box center [696, 170] width 162 height 361
click at [726, 183] on div at bounding box center [696, 170] width 162 height 361
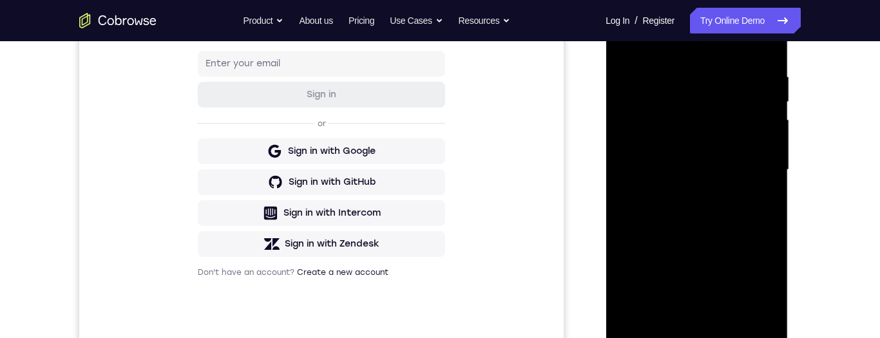
click at [730, 184] on div at bounding box center [696, 170] width 162 height 361
click at [730, 197] on div at bounding box center [696, 170] width 162 height 361
click at [730, 212] on div at bounding box center [696, 170] width 162 height 361
click at [730, 213] on div at bounding box center [696, 170] width 162 height 361
click at [730, 212] on div at bounding box center [696, 170] width 162 height 361
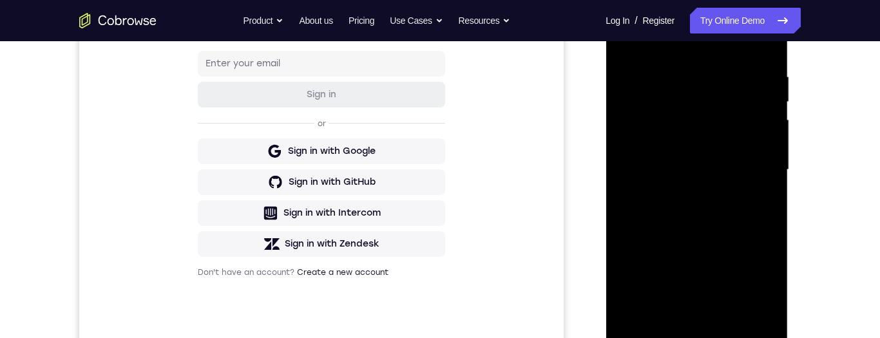
click at [735, 201] on div at bounding box center [696, 170] width 162 height 361
click at [753, 170] on div at bounding box center [696, 170] width 162 height 361
click at [746, 187] on div at bounding box center [696, 170] width 162 height 361
click at [739, 203] on div at bounding box center [696, 170] width 162 height 361
click at [740, 194] on div at bounding box center [696, 170] width 162 height 361
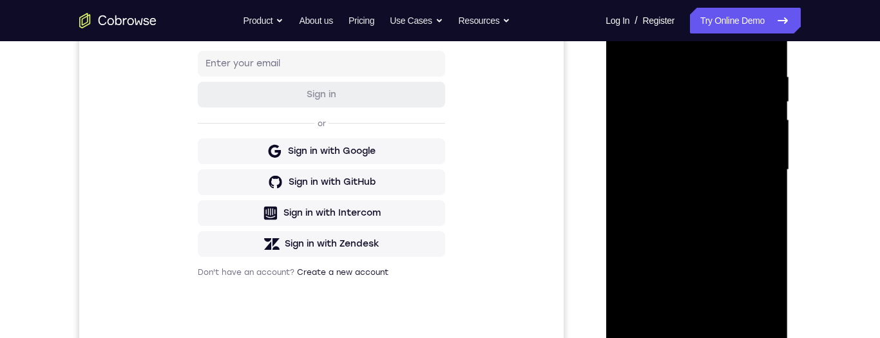
click at [745, 172] on div at bounding box center [696, 170] width 162 height 361
click at [742, 189] on div at bounding box center [696, 170] width 162 height 361
click at [737, 206] on div at bounding box center [696, 170] width 162 height 361
click at [738, 191] on div at bounding box center [696, 170] width 162 height 361
click at [742, 183] on div at bounding box center [696, 170] width 162 height 361
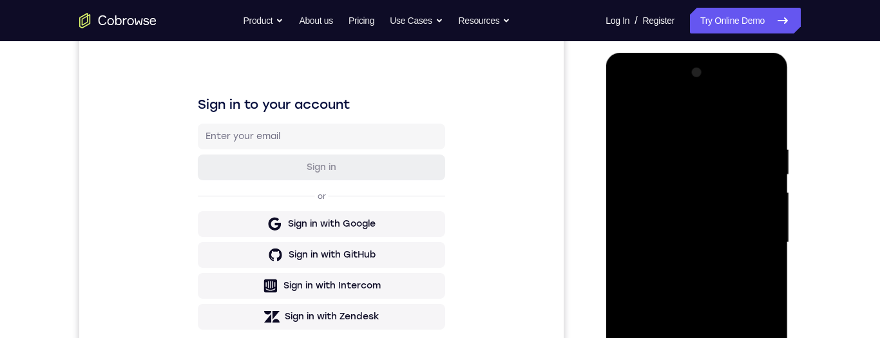
scroll to position [196, 0]
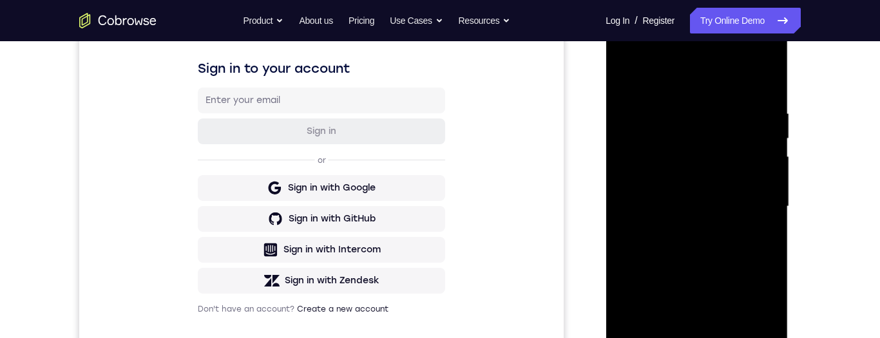
click at [719, 169] on div at bounding box center [696, 206] width 162 height 361
click at [677, 167] on div at bounding box center [696, 206] width 162 height 361
click at [735, 161] on div at bounding box center [696, 206] width 162 height 361
click at [747, 155] on div at bounding box center [696, 206] width 162 height 361
click at [748, 158] on div at bounding box center [696, 206] width 162 height 361
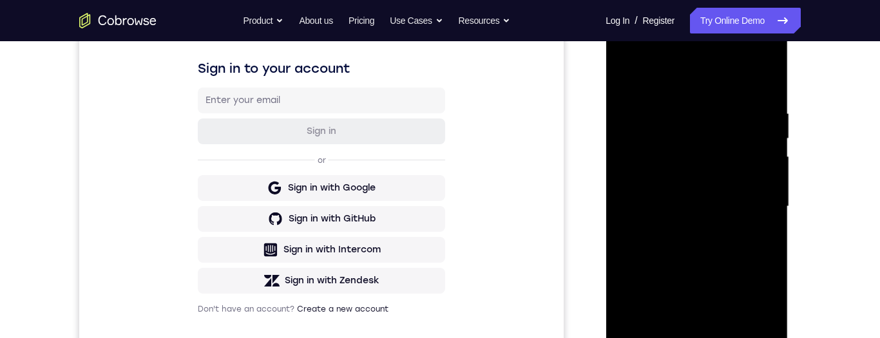
click at [745, 156] on div at bounding box center [696, 206] width 162 height 361
click at [745, 166] on div at bounding box center [696, 206] width 162 height 361
click at [745, 167] on div at bounding box center [696, 206] width 162 height 361
click at [748, 168] on div at bounding box center [696, 206] width 162 height 361
click at [748, 171] on div at bounding box center [696, 206] width 162 height 361
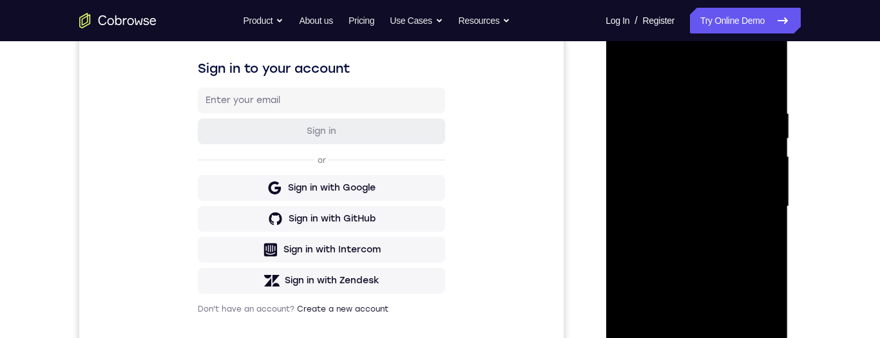
click at [747, 172] on div at bounding box center [696, 206] width 162 height 361
click at [748, 173] on div at bounding box center [696, 206] width 162 height 361
click at [748, 174] on div at bounding box center [696, 206] width 162 height 361
click at [747, 181] on div at bounding box center [696, 206] width 162 height 361
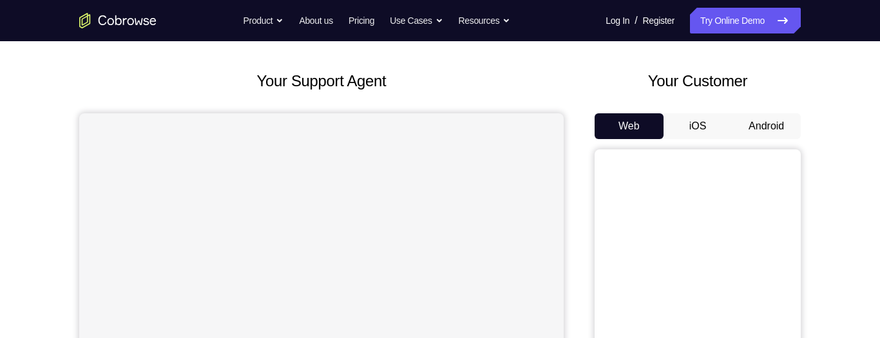
click at [773, 129] on button "Android" at bounding box center [766, 126] width 69 height 26
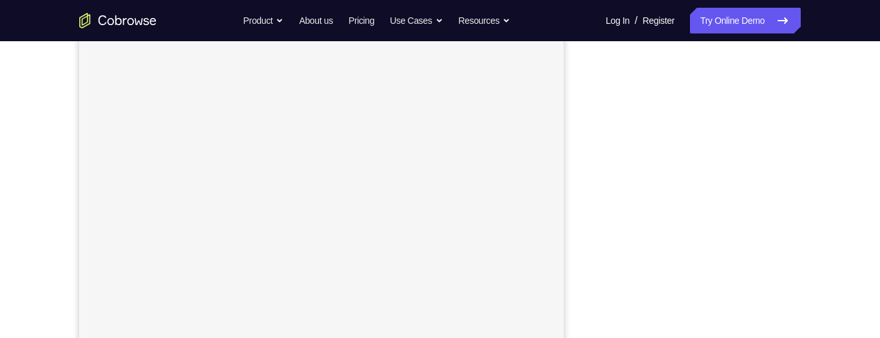
scroll to position [132, 0]
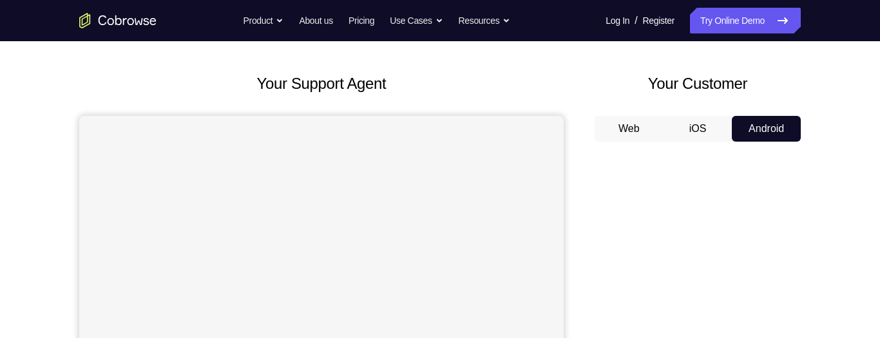
click at [700, 131] on button "iOS" at bounding box center [697, 129] width 69 height 26
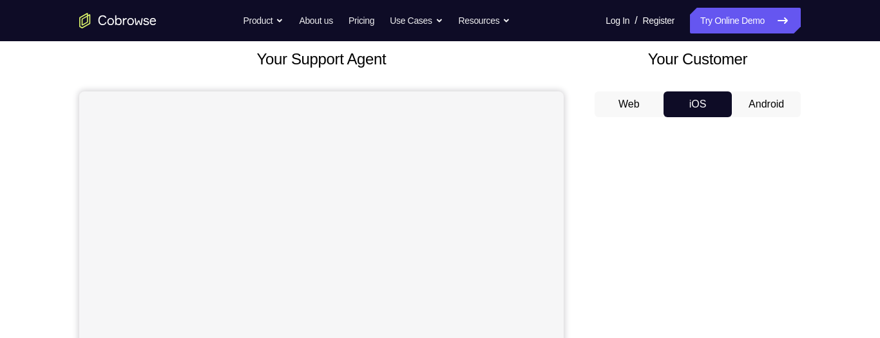
click at [771, 106] on button "Android" at bounding box center [766, 104] width 69 height 26
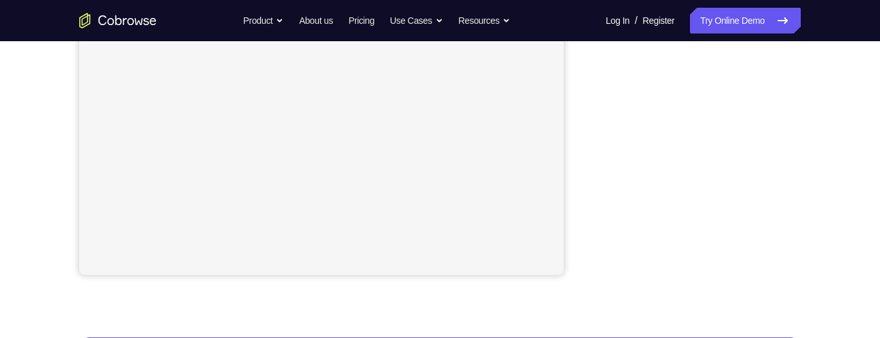
scroll to position [0, 0]
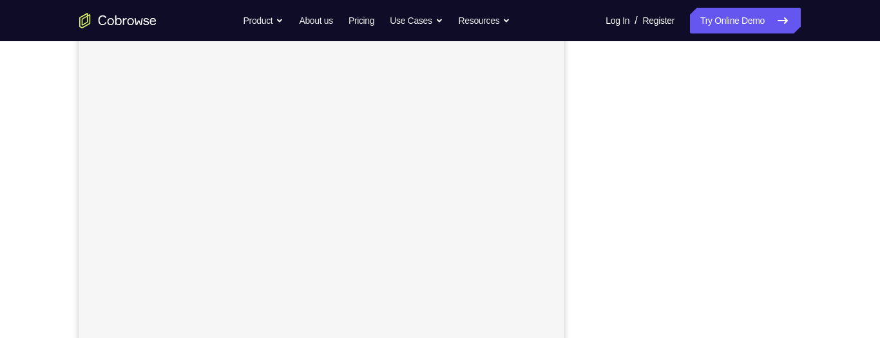
scroll to position [165, 0]
click at [704, 28] on button "iOS" at bounding box center [697, 15] width 69 height 26
click at [656, 73] on button "Web" at bounding box center [628, 66] width 69 height 26
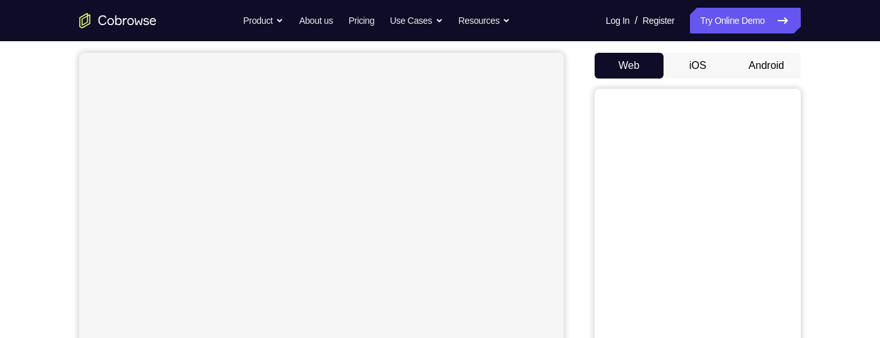
click at [766, 61] on button "Android" at bounding box center [766, 66] width 69 height 26
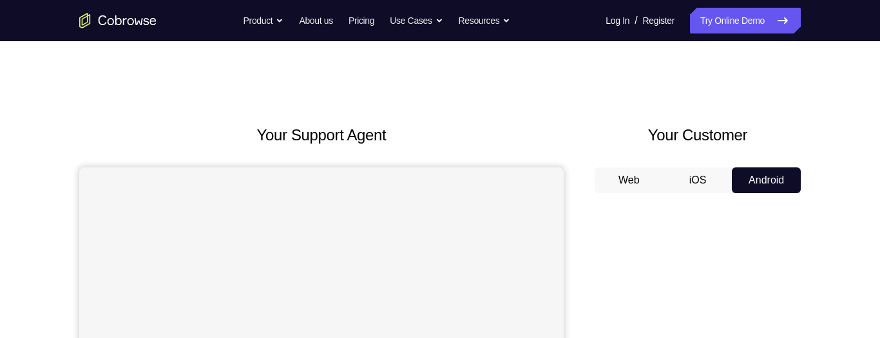
scroll to position [95, 0]
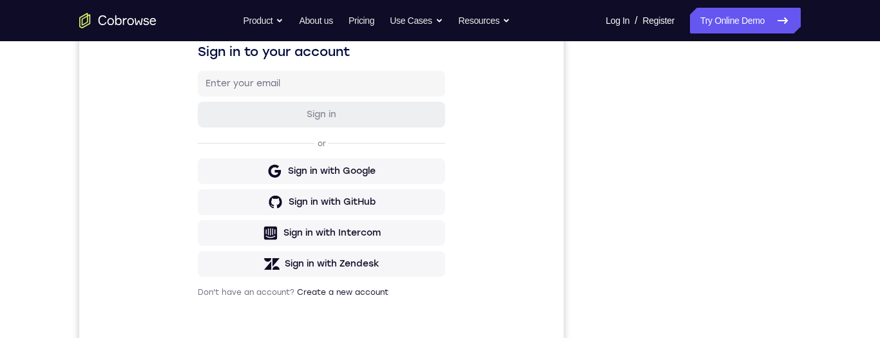
scroll to position [335, 0]
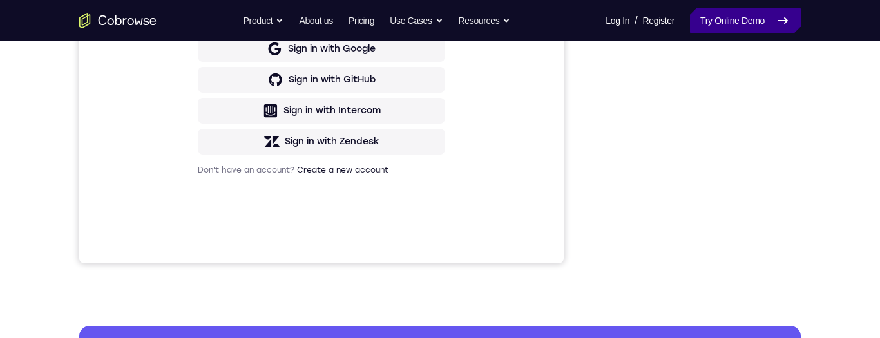
click at [748, 15] on link "Try Online Demo" at bounding box center [745, 21] width 111 height 26
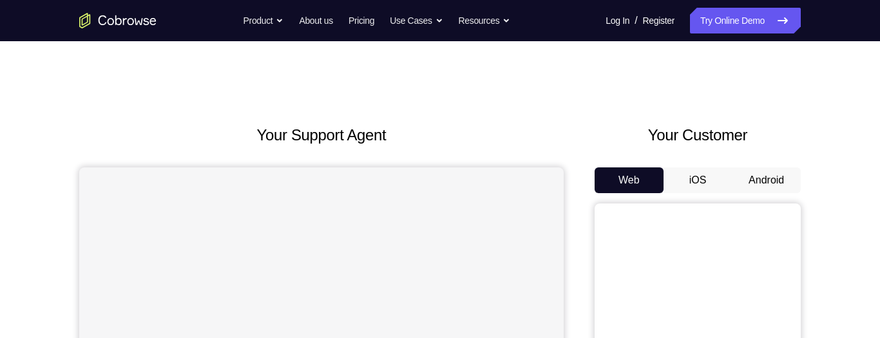
click at [771, 183] on button "Android" at bounding box center [766, 180] width 69 height 26
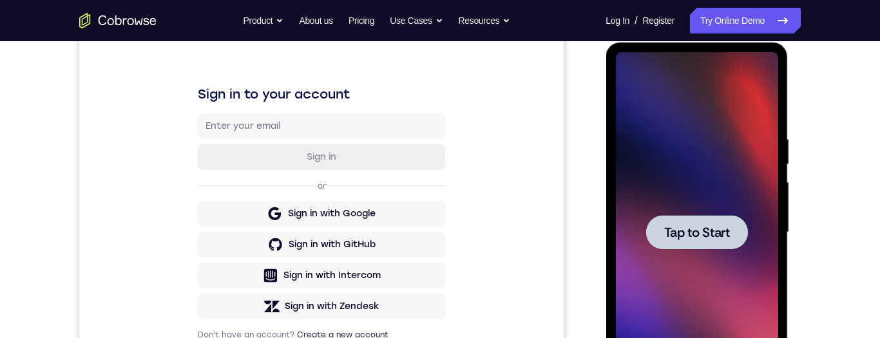
click at [710, 247] on div at bounding box center [696, 232] width 102 height 34
click at [733, 223] on div at bounding box center [696, 232] width 162 height 361
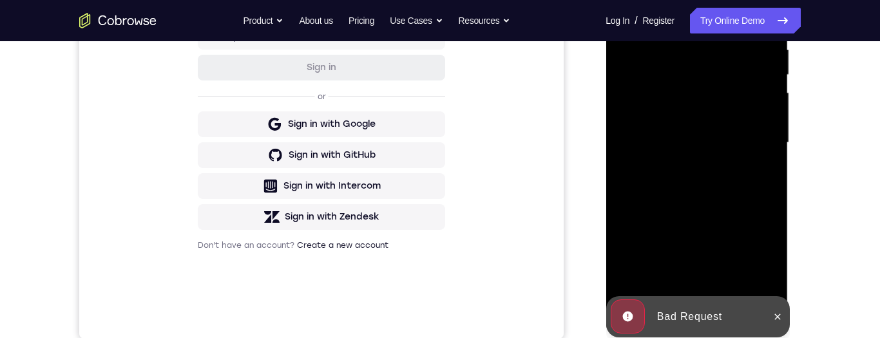
scroll to position [278, 0]
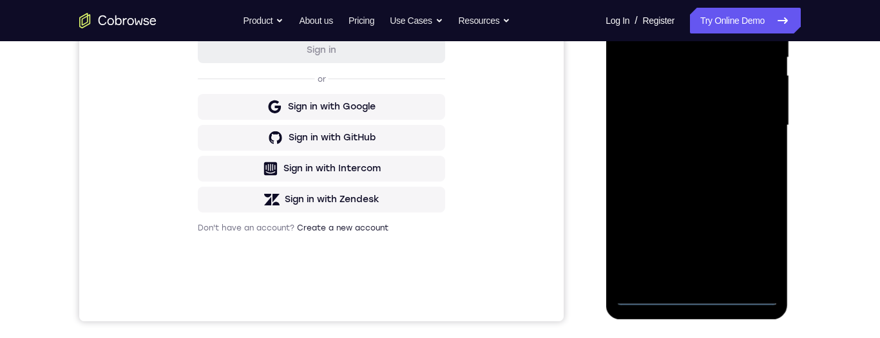
click at [700, 303] on div at bounding box center [696, 125] width 162 height 361
click at [707, 301] on div at bounding box center [696, 125] width 162 height 361
click at [698, 300] on div at bounding box center [696, 125] width 162 height 361
click at [700, 299] on div at bounding box center [696, 125] width 162 height 361
click at [703, 295] on div at bounding box center [696, 125] width 162 height 361
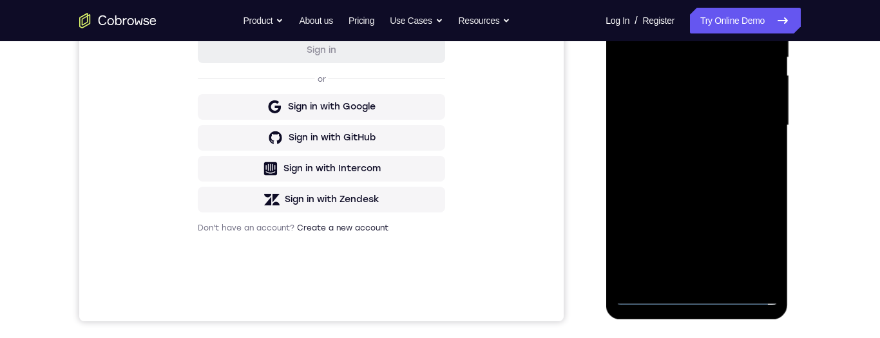
click at [697, 299] on div at bounding box center [696, 125] width 162 height 361
click at [692, 303] on div at bounding box center [696, 125] width 162 height 361
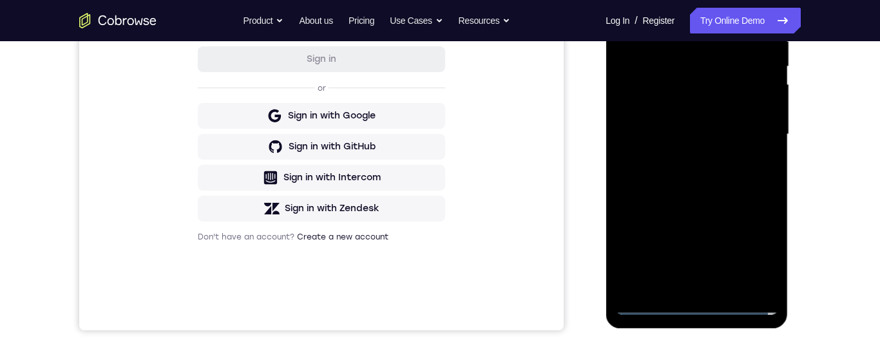
scroll to position [271, 0]
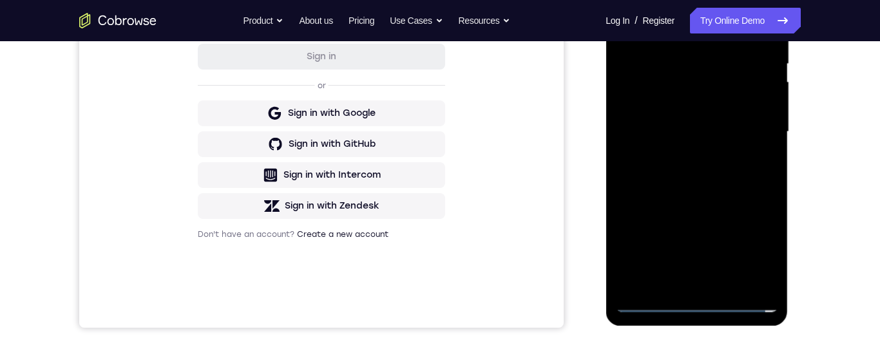
click at [757, 247] on div at bounding box center [696, 132] width 162 height 361
click at [752, 247] on div at bounding box center [696, 132] width 162 height 361
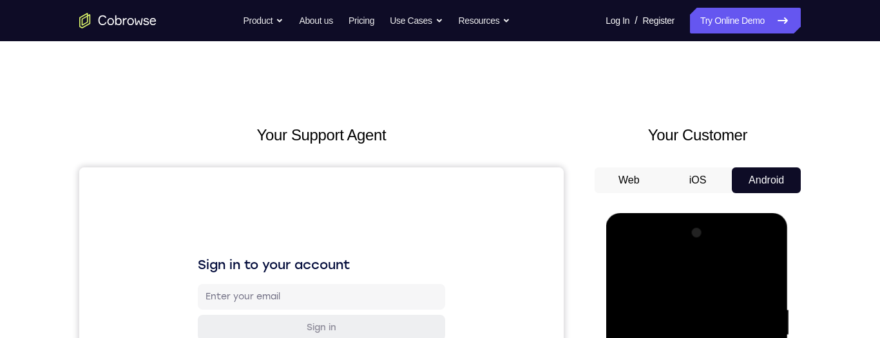
scroll to position [193, 0]
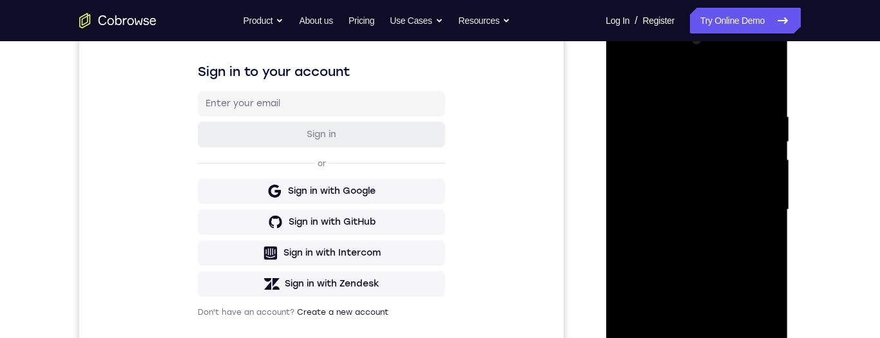
click at [754, 328] on div at bounding box center [696, 210] width 162 height 361
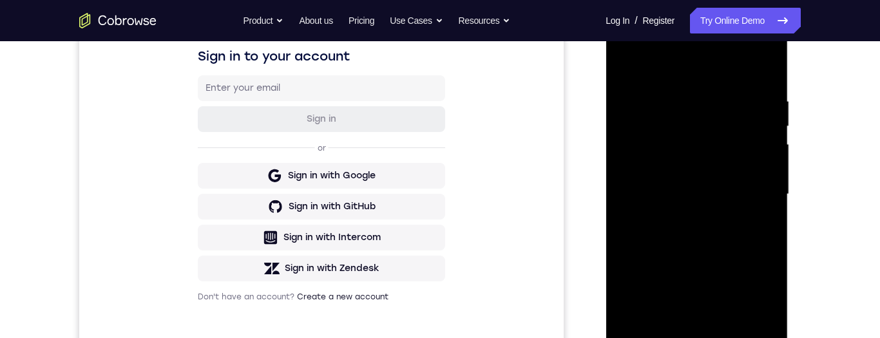
click at [764, 312] on div at bounding box center [696, 194] width 162 height 361
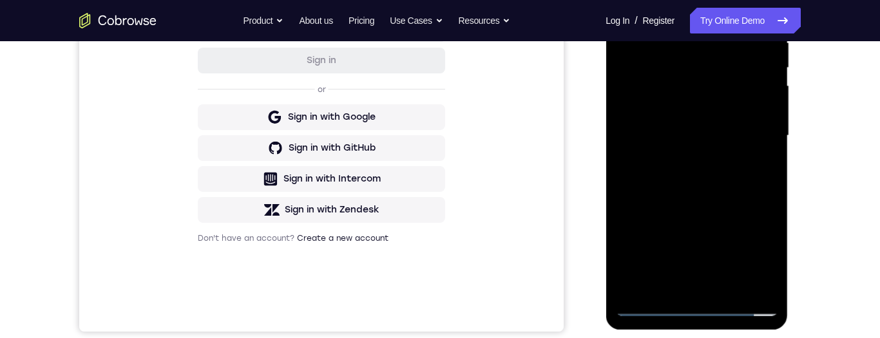
scroll to position [244, 0]
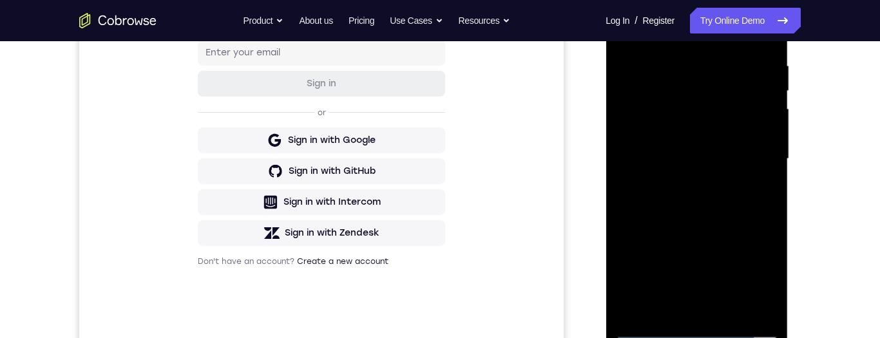
click at [733, 116] on div at bounding box center [696, 159] width 162 height 361
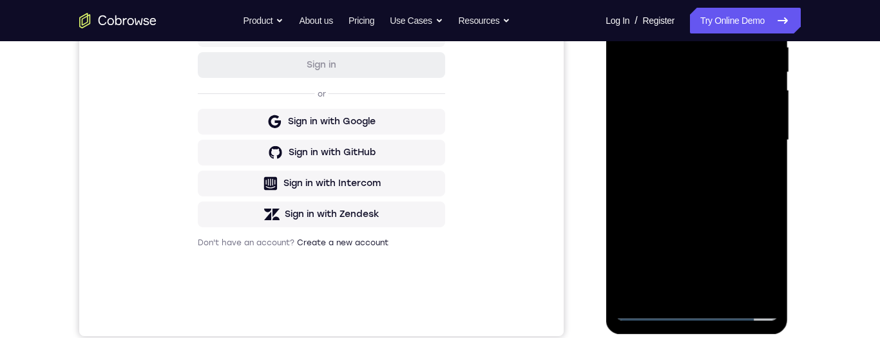
scroll to position [267, 0]
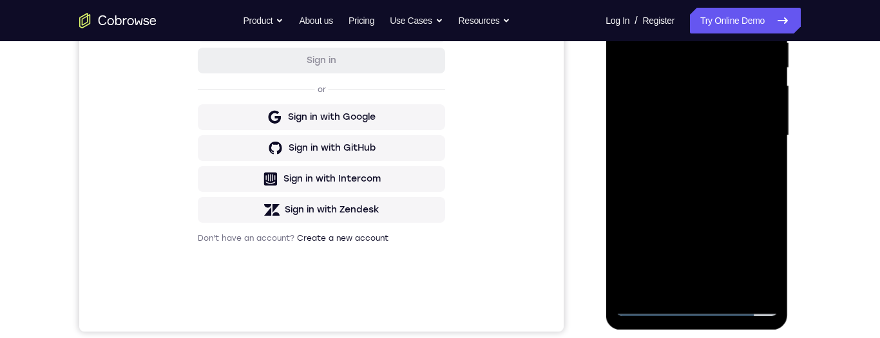
click at [822, 124] on div "Your Support Agent Your Customer Web iOS Android Next Steps We’d be happy to gi…" at bounding box center [440, 198] width 824 height 849
click at [822, 125] on div "Your Support Agent Your Customer Web iOS Android Next Steps We’d be happy to gi…" at bounding box center [440, 198] width 824 height 849
click at [742, 120] on div at bounding box center [696, 136] width 162 height 361
click at [759, 106] on div at bounding box center [696, 136] width 162 height 361
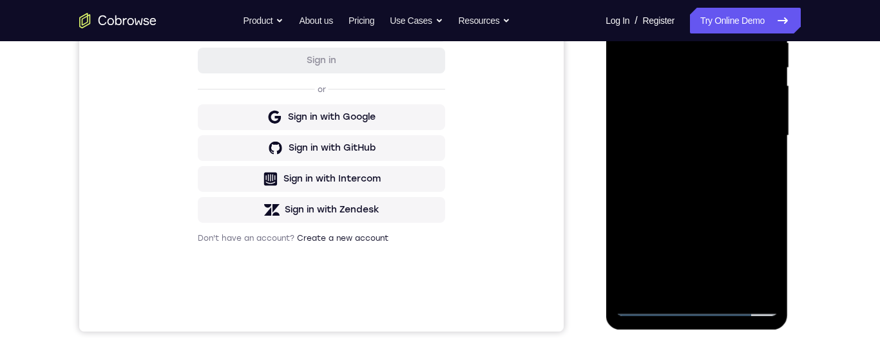
click at [737, 163] on div at bounding box center [696, 136] width 162 height 361
click at [744, 117] on div at bounding box center [696, 136] width 162 height 361
click at [701, 308] on div at bounding box center [696, 136] width 162 height 361
click at [701, 307] on div at bounding box center [696, 136] width 162 height 361
click at [704, 306] on div at bounding box center [696, 136] width 162 height 361
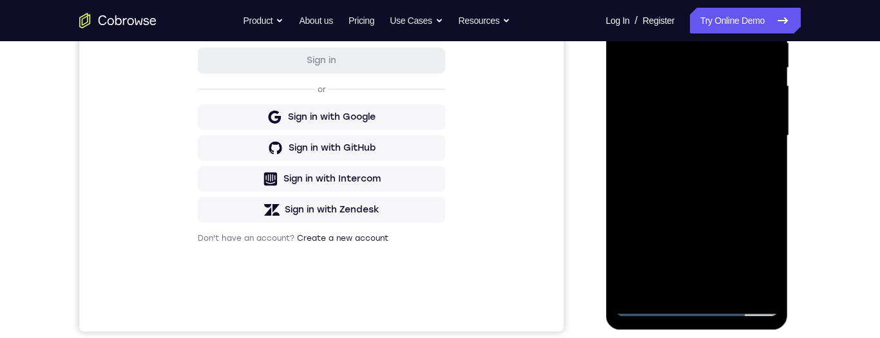
click at [706, 304] on div at bounding box center [696, 136] width 162 height 361
click at [703, 302] on div at bounding box center [696, 136] width 162 height 361
click at [701, 301] on div at bounding box center [696, 136] width 162 height 361
click at [703, 301] on div at bounding box center [696, 136] width 162 height 361
click at [704, 302] on div at bounding box center [696, 136] width 162 height 361
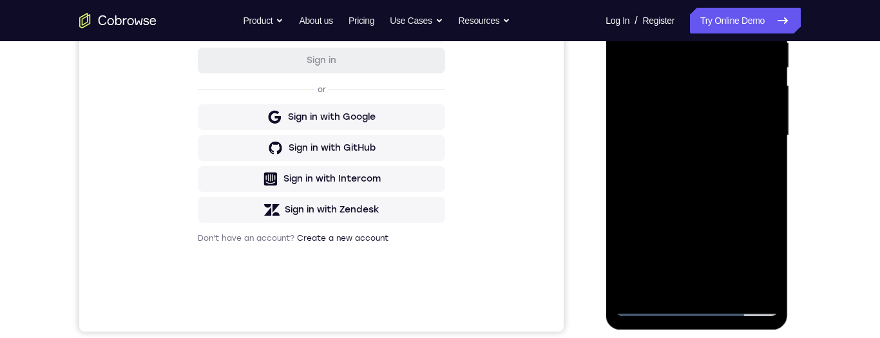
click at [707, 301] on div at bounding box center [696, 136] width 162 height 361
click at [710, 303] on div at bounding box center [696, 136] width 162 height 361
click at [711, 301] on div at bounding box center [696, 136] width 162 height 361
click at [714, 301] on div at bounding box center [696, 136] width 162 height 361
click at [720, 303] on div at bounding box center [696, 136] width 162 height 361
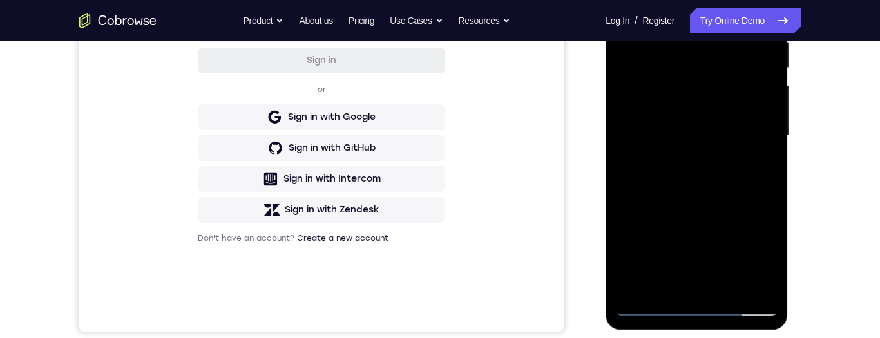
click at [707, 311] on div at bounding box center [696, 136] width 162 height 361
click at [700, 302] on div at bounding box center [696, 136] width 162 height 361
click at [710, 302] on div at bounding box center [696, 136] width 162 height 361
click at [700, 305] on div at bounding box center [696, 136] width 162 height 361
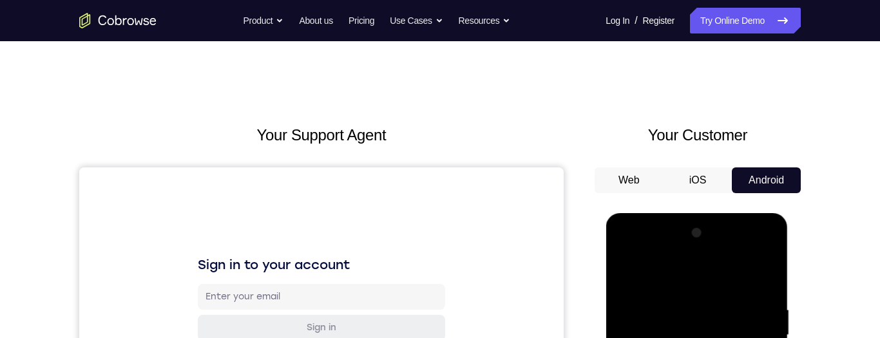
scroll to position [221, 0]
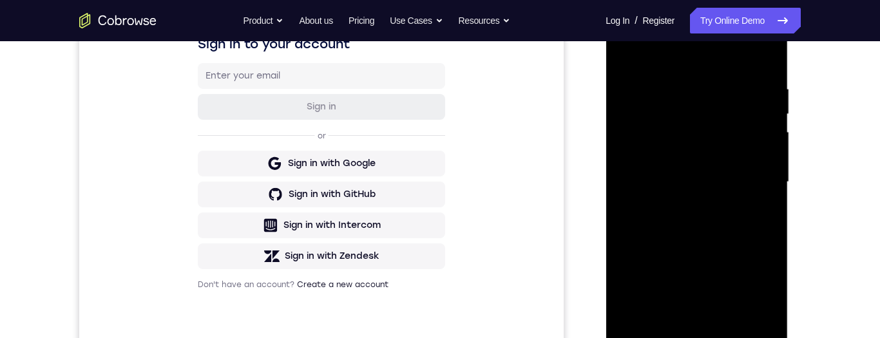
click at [750, 298] on div at bounding box center [696, 182] width 162 height 361
click at [759, 292] on div at bounding box center [696, 182] width 162 height 361
click at [762, 288] on div at bounding box center [696, 182] width 162 height 361
click at [759, 291] on div at bounding box center [696, 182] width 162 height 361
click at [773, 283] on div at bounding box center [696, 182] width 162 height 361
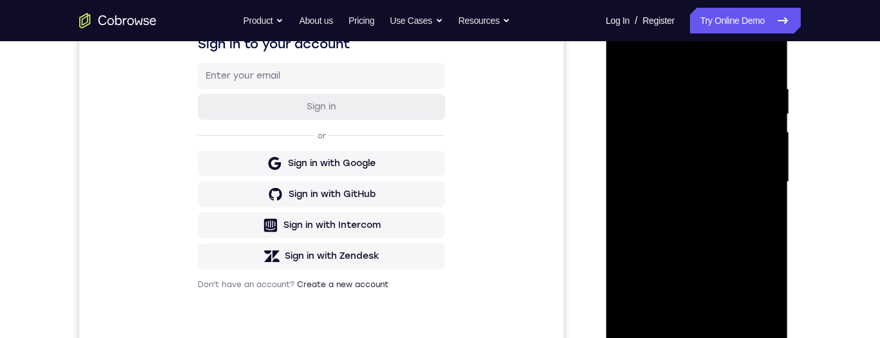
click at [759, 290] on div at bounding box center [696, 182] width 162 height 361
click at [759, 297] on div at bounding box center [696, 182] width 162 height 361
click at [759, 294] on div at bounding box center [696, 182] width 162 height 361
click at [757, 298] on div at bounding box center [696, 182] width 162 height 361
click at [758, 300] on div at bounding box center [696, 182] width 162 height 361
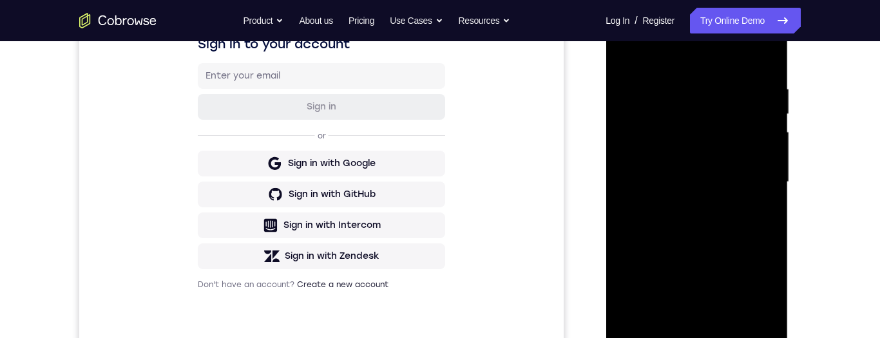
click at [758, 300] on div at bounding box center [696, 182] width 162 height 361
click at [759, 305] on div at bounding box center [696, 182] width 162 height 361
click at [762, 303] on div at bounding box center [696, 182] width 162 height 361
click at [755, 304] on div at bounding box center [696, 182] width 162 height 361
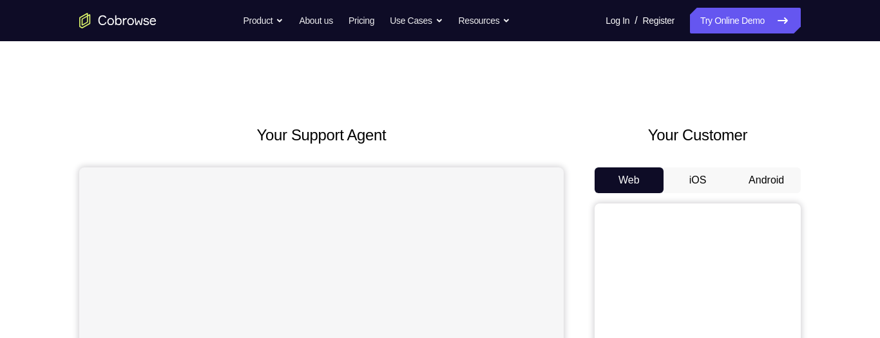
click at [771, 183] on button "Android" at bounding box center [766, 180] width 69 height 26
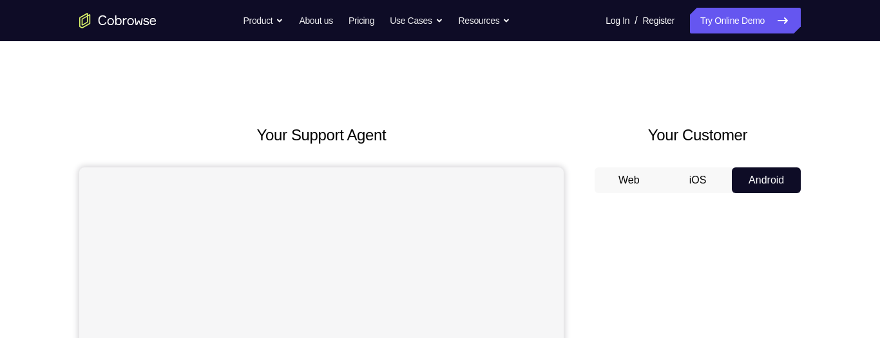
scroll to position [35, 0]
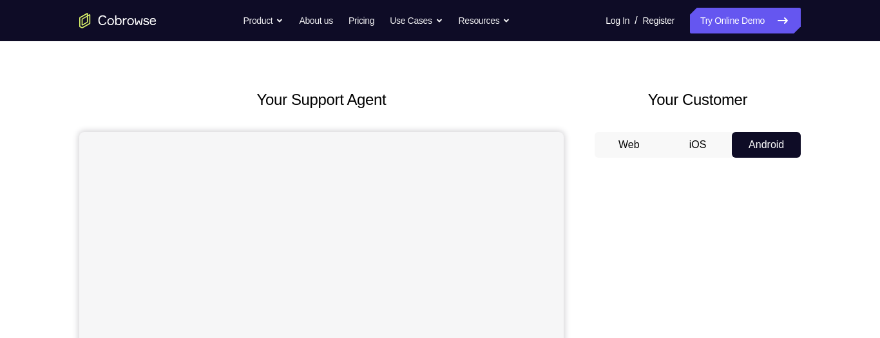
click at [634, 148] on button "Web" at bounding box center [628, 145] width 69 height 26
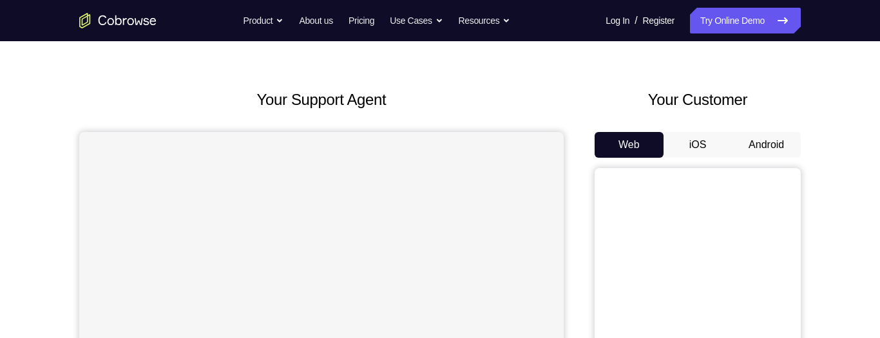
scroll to position [0, 0]
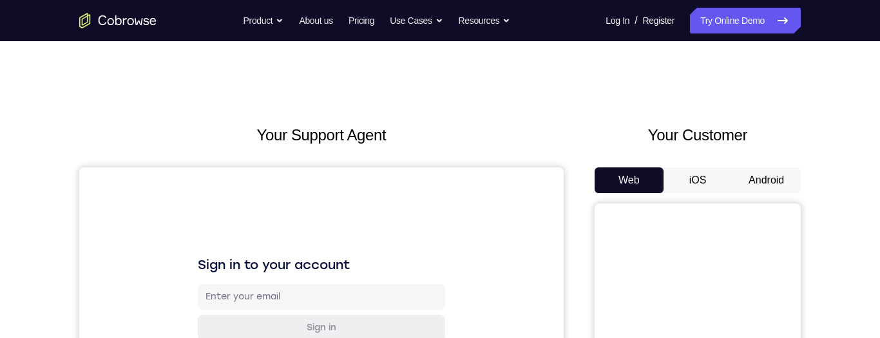
click at [773, 171] on button "Android" at bounding box center [766, 180] width 69 height 26
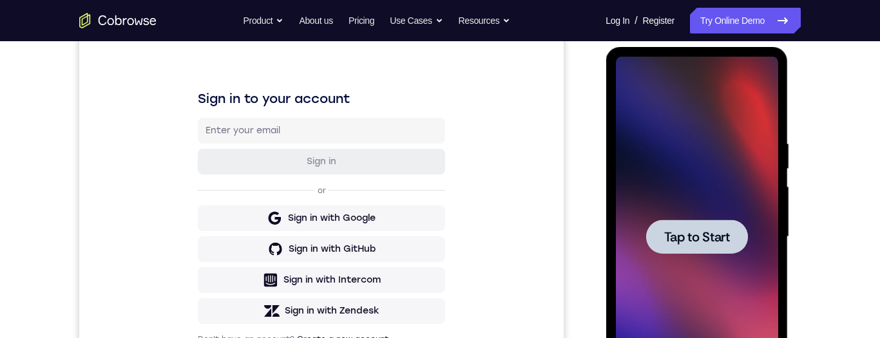
click at [719, 243] on span "Tap to Start" at bounding box center [696, 237] width 66 height 13
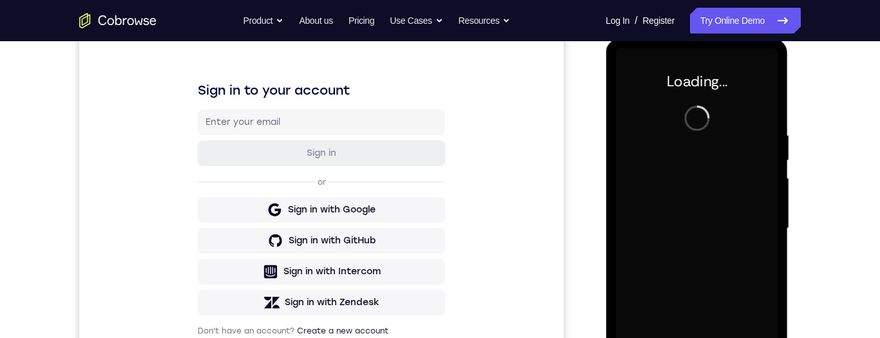
click at [859, 164] on div "Your Support Agent Your Customer Web iOS Android Next Steps We’d be happy to gi…" at bounding box center [440, 291] width 880 height 849
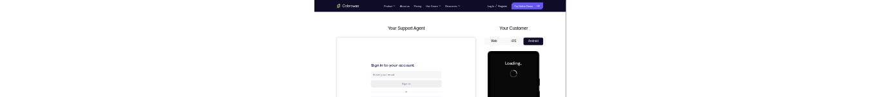
scroll to position [0, 0]
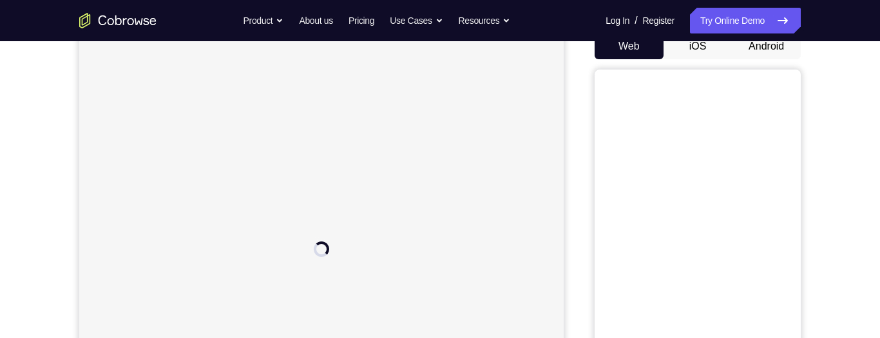
click at [774, 59] on button "Android" at bounding box center [766, 46] width 69 height 26
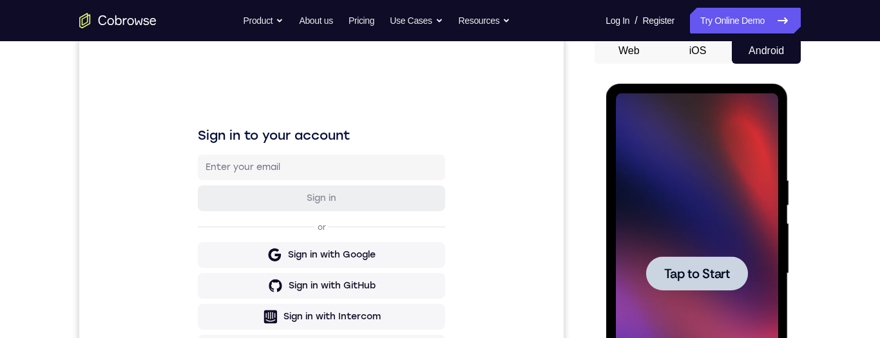
click at [712, 271] on span "Tap to Start" at bounding box center [696, 273] width 66 height 13
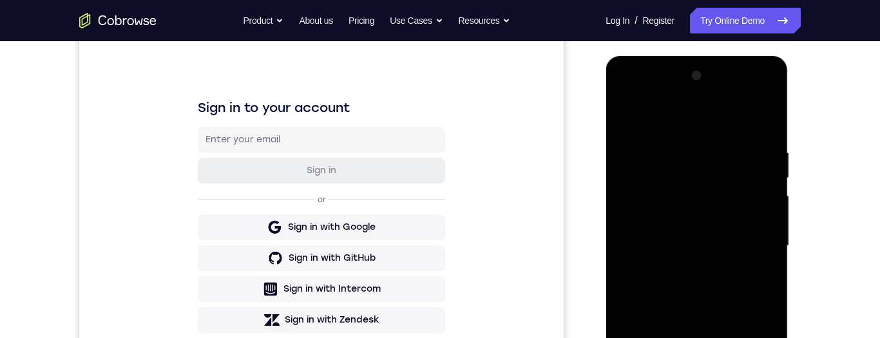
scroll to position [245, 0]
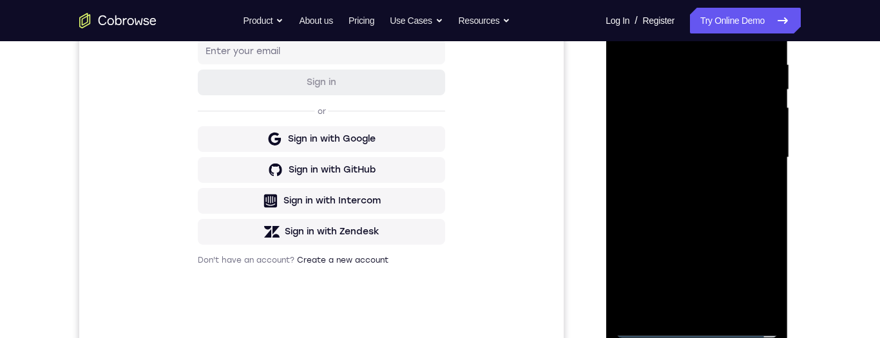
click at [700, 330] on div at bounding box center [696, 157] width 162 height 361
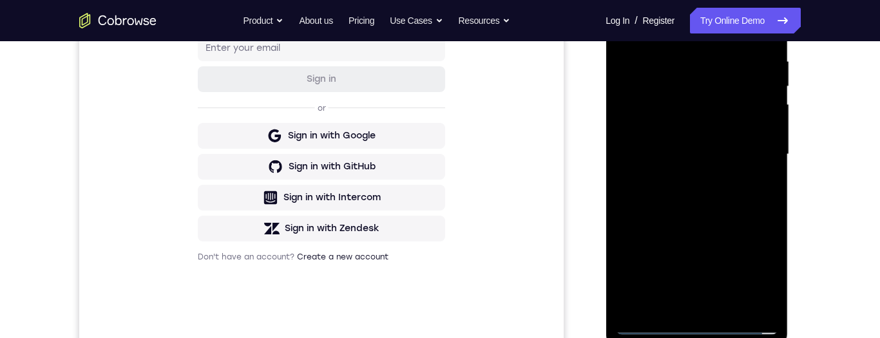
click at [695, 325] on div at bounding box center [696, 154] width 162 height 361
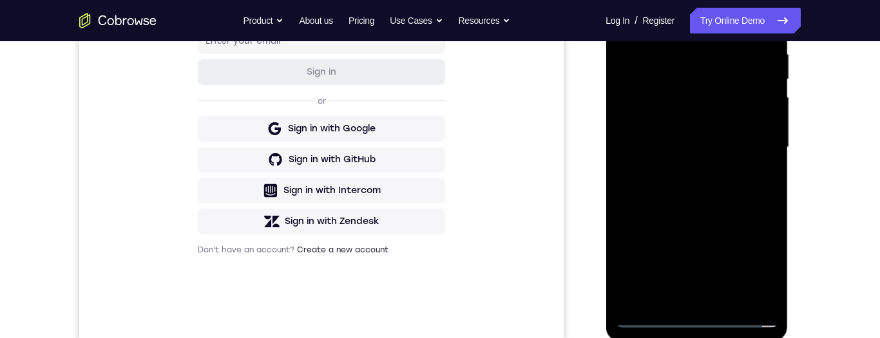
scroll to position [258, 0]
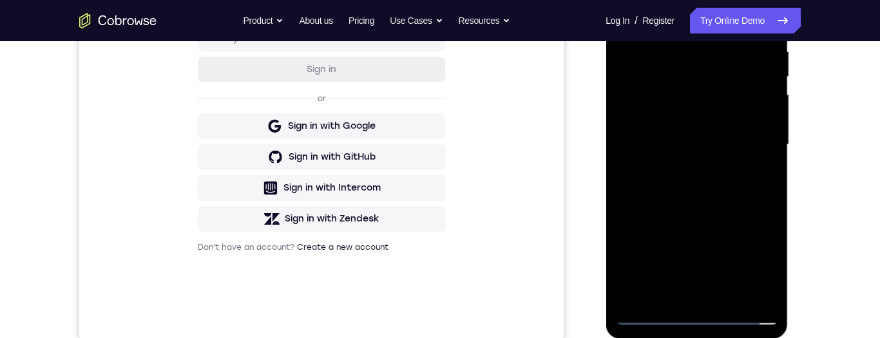
click at [700, 321] on div at bounding box center [696, 145] width 162 height 361
click at [710, 312] on div at bounding box center [696, 145] width 162 height 361
click at [717, 314] on div at bounding box center [696, 145] width 162 height 361
click at [708, 317] on div at bounding box center [696, 145] width 162 height 361
click at [708, 315] on div at bounding box center [696, 145] width 162 height 361
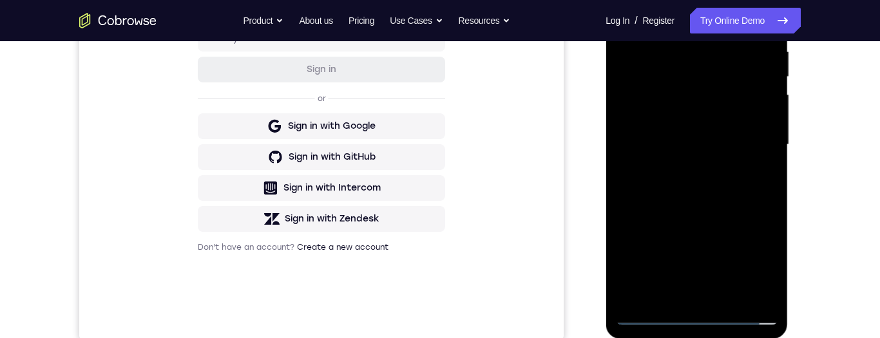
click at [711, 314] on div at bounding box center [696, 145] width 162 height 361
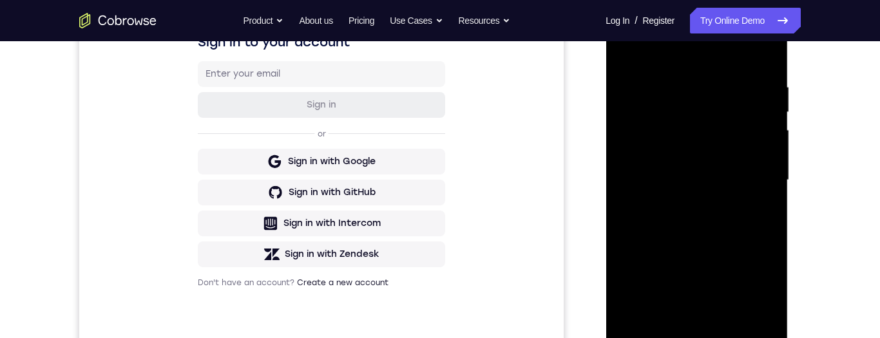
scroll to position [0, 0]
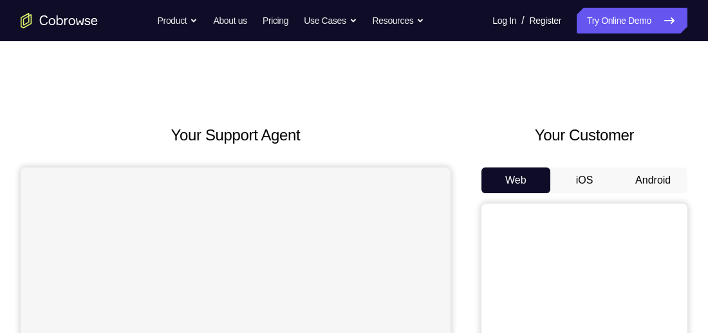
click at [643, 190] on button "Android" at bounding box center [653, 180] width 69 height 26
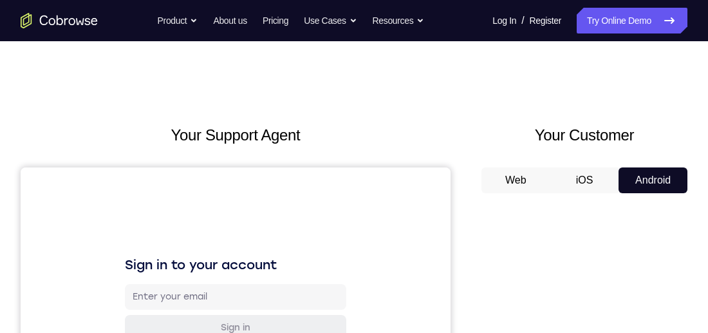
scroll to position [258, 0]
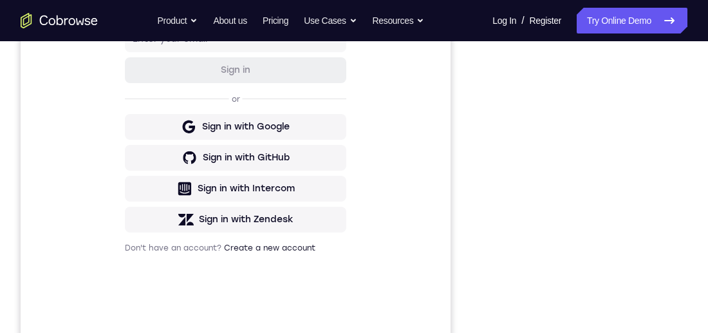
click at [694, 144] on div "Your Support Agent Your Customer Web iOS Android Next Steps We’d be happy to gi…" at bounding box center [354, 208] width 708 height 849
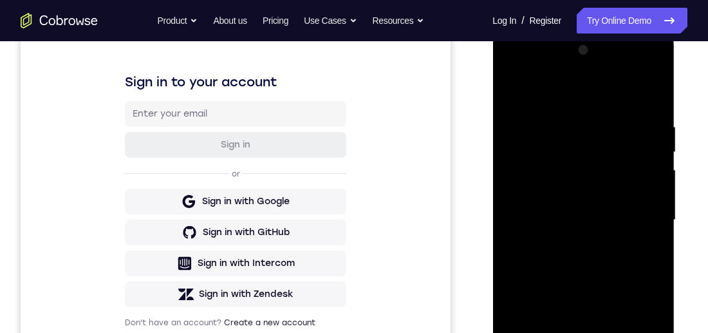
scroll to position [237, 0]
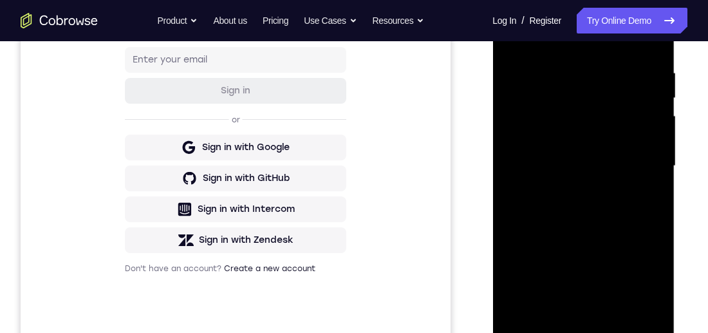
click at [591, 332] on div at bounding box center [583, 166] width 162 height 361
click at [648, 283] on div at bounding box center [583, 166] width 162 height 361
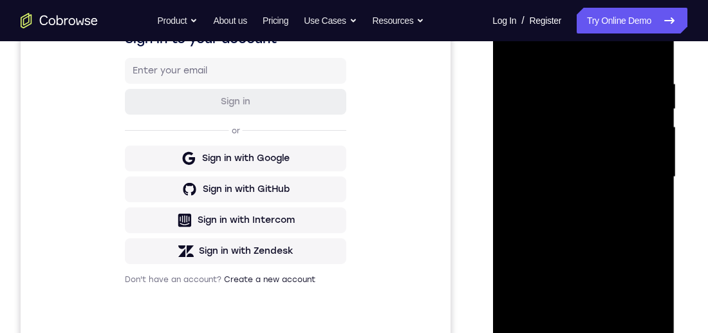
scroll to position [214, 0]
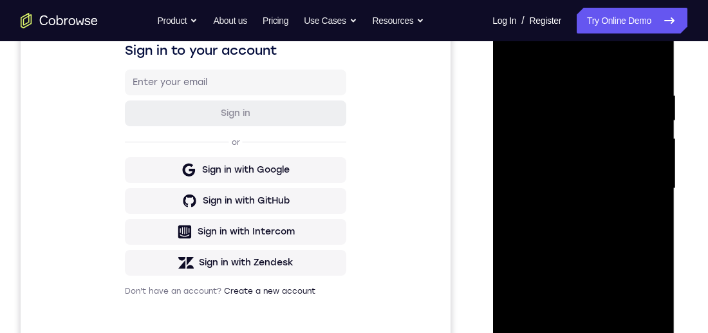
click at [617, 68] on div at bounding box center [583, 188] width 162 height 361
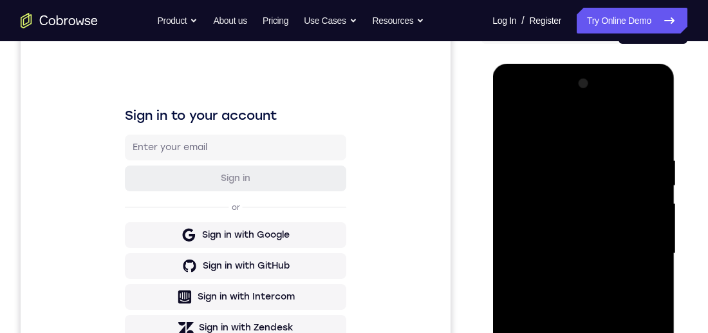
click at [643, 248] on div at bounding box center [583, 253] width 162 height 361
click at [576, 274] on div at bounding box center [583, 253] width 162 height 361
click at [614, 242] on div at bounding box center [583, 253] width 162 height 361
click at [607, 228] on div at bounding box center [583, 253] width 162 height 361
click at [628, 264] on div at bounding box center [583, 253] width 162 height 361
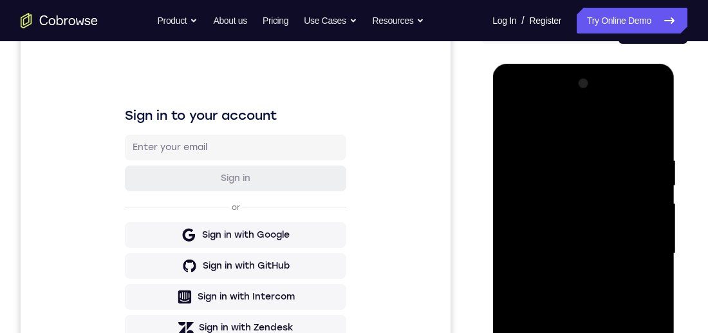
click at [615, 260] on div at bounding box center [583, 253] width 162 height 361
click at [621, 297] on div at bounding box center [583, 253] width 162 height 361
click at [627, 288] on div at bounding box center [583, 253] width 162 height 361
click at [634, 299] on div at bounding box center [583, 253] width 162 height 361
click at [656, 146] on div at bounding box center [583, 253] width 162 height 361
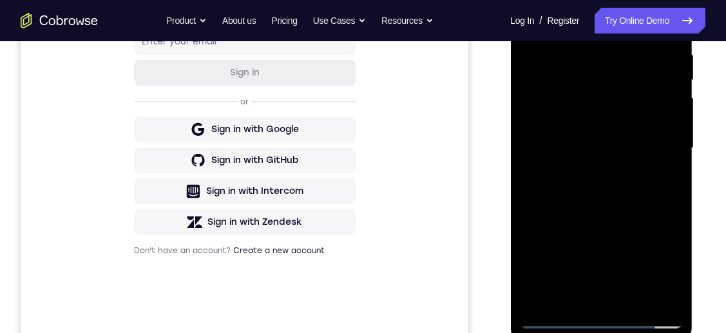
scroll to position [238, 0]
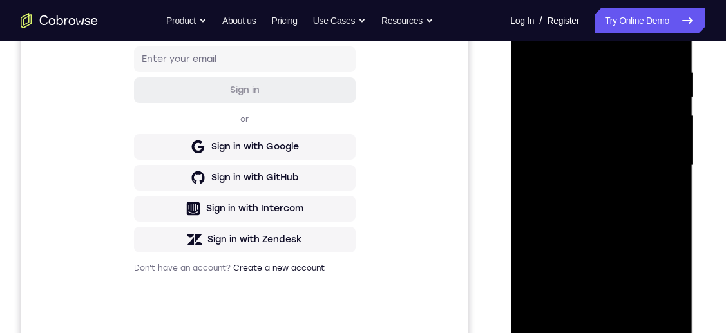
click at [669, 114] on div at bounding box center [601, 165] width 162 height 361
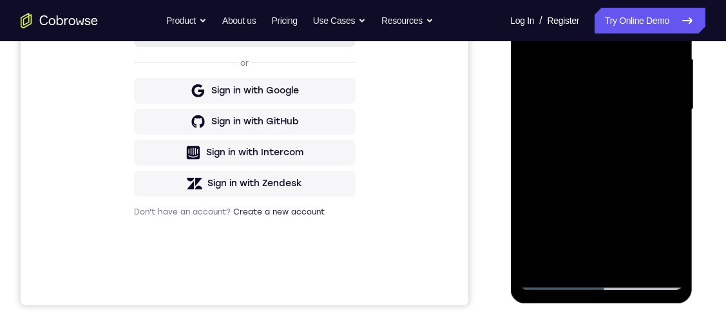
scroll to position [286, 0]
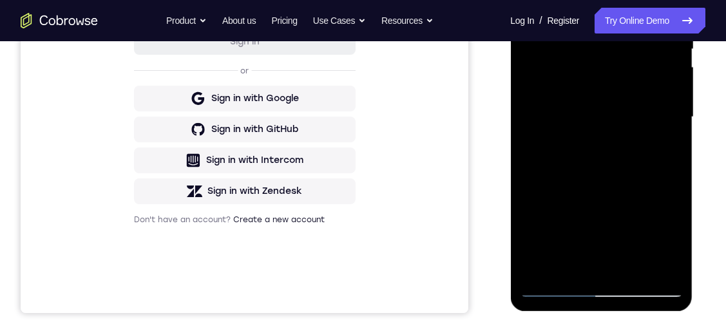
click at [609, 285] on div at bounding box center [601, 117] width 162 height 361
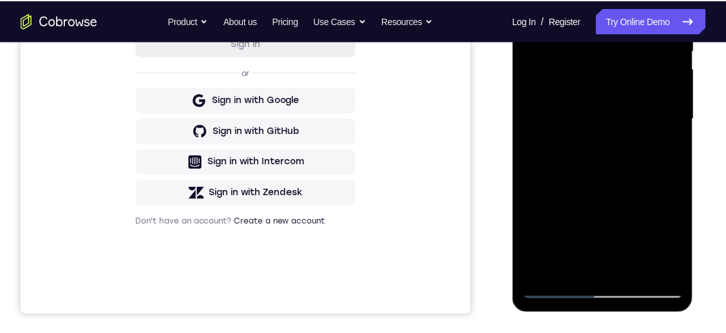
click at [550, 106] on div at bounding box center [603, 120] width 162 height 361
click at [634, 142] on div at bounding box center [603, 120] width 162 height 361
click at [639, 269] on div at bounding box center [602, 121] width 162 height 361
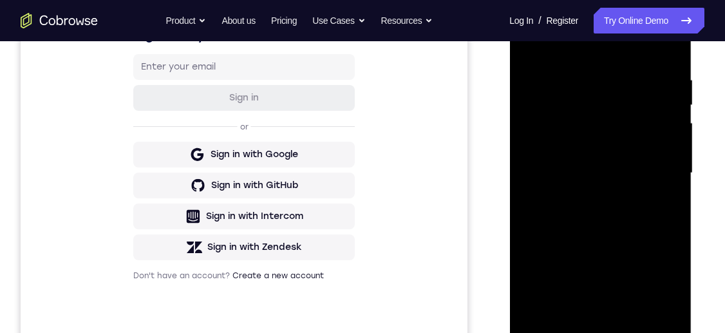
scroll to position [218, 0]
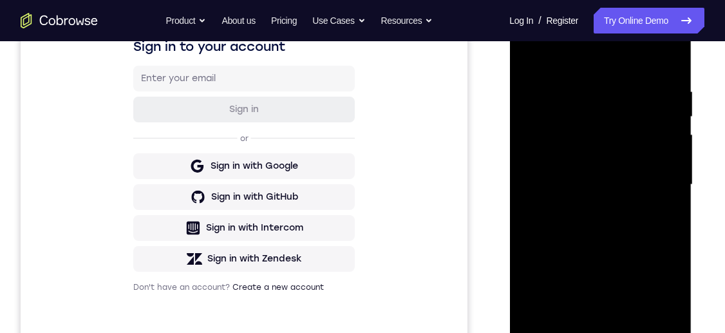
click at [631, 146] on div at bounding box center [600, 185] width 162 height 361
click at [626, 194] on div at bounding box center [600, 185] width 162 height 361
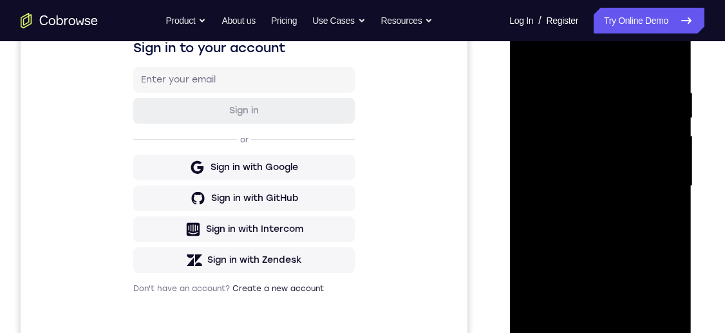
click at [625, 91] on div at bounding box center [600, 186] width 162 height 361
click at [663, 219] on div at bounding box center [600, 186] width 162 height 361
click at [666, 328] on div at bounding box center [600, 186] width 162 height 361
click at [663, 218] on div at bounding box center [600, 186] width 162 height 361
click at [661, 332] on div at bounding box center [600, 186] width 162 height 361
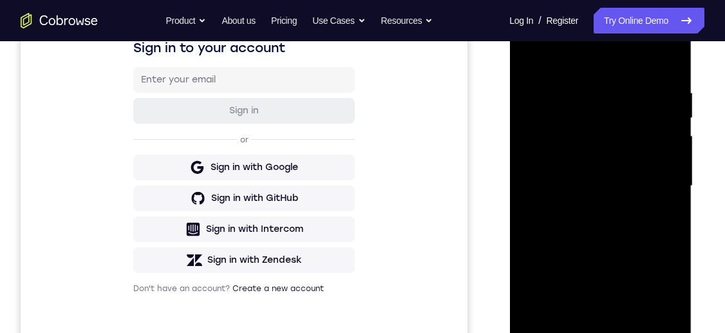
click at [662, 329] on div at bounding box center [600, 186] width 162 height 361
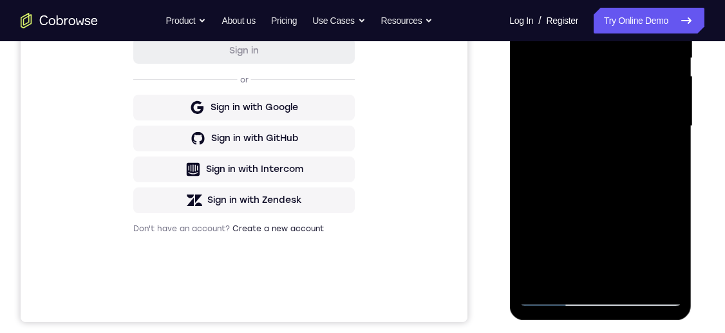
click at [640, 279] on div at bounding box center [600, 126] width 162 height 361
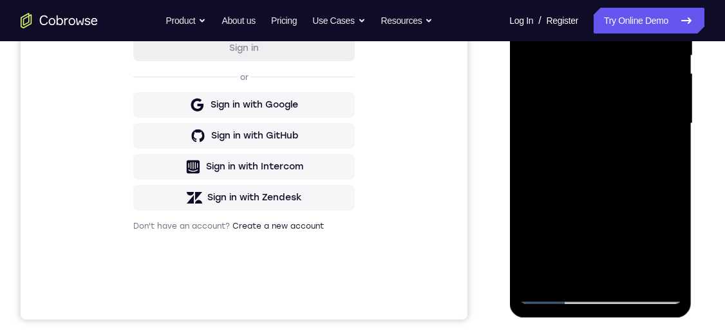
click at [663, 111] on div at bounding box center [600, 123] width 162 height 361
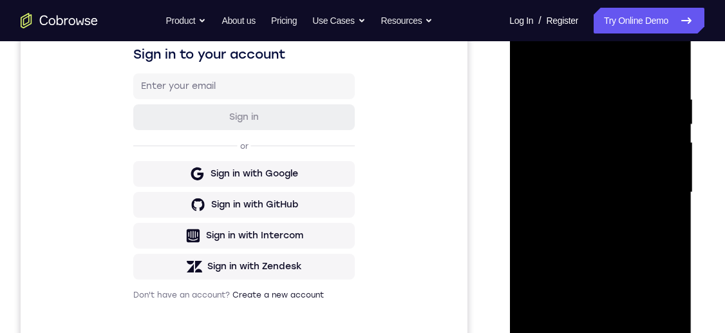
scroll to position [200, 0]
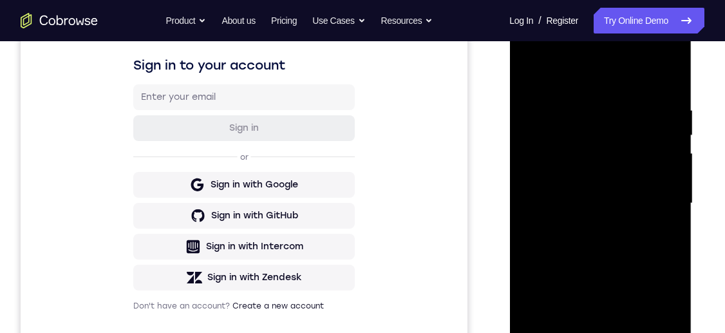
click at [539, 59] on div at bounding box center [600, 203] width 162 height 361
click at [630, 290] on div at bounding box center [600, 203] width 162 height 361
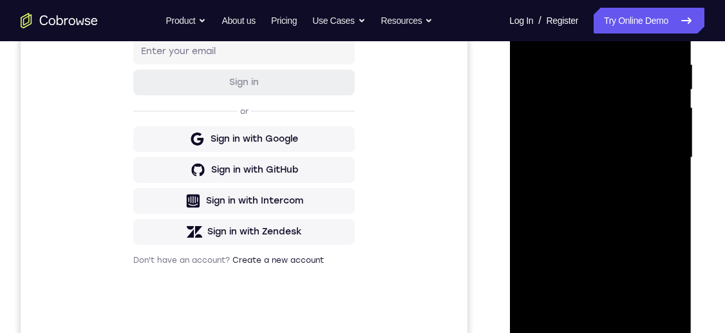
scroll to position [252, 0]
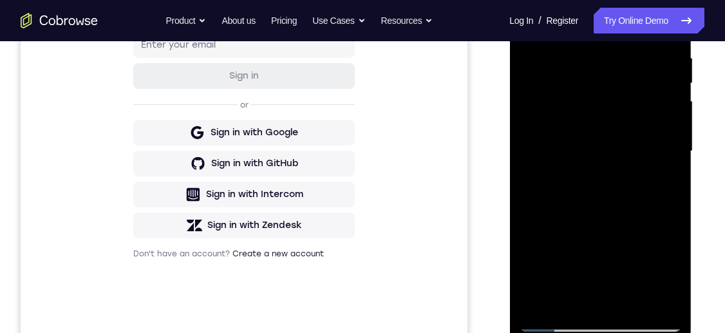
click at [603, 279] on div at bounding box center [600, 151] width 162 height 361
click at [567, 258] on div at bounding box center [600, 151] width 162 height 361
click at [673, 278] on div at bounding box center [600, 151] width 162 height 361
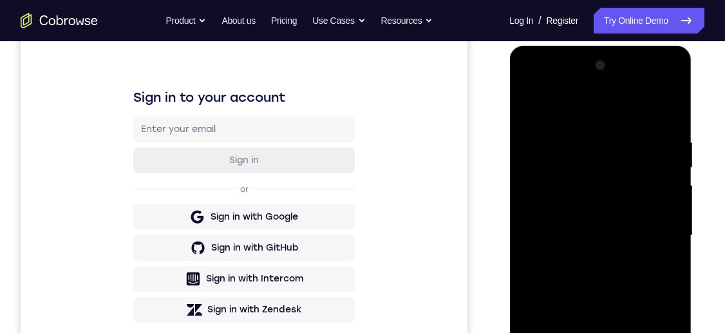
scroll to position [158, 0]
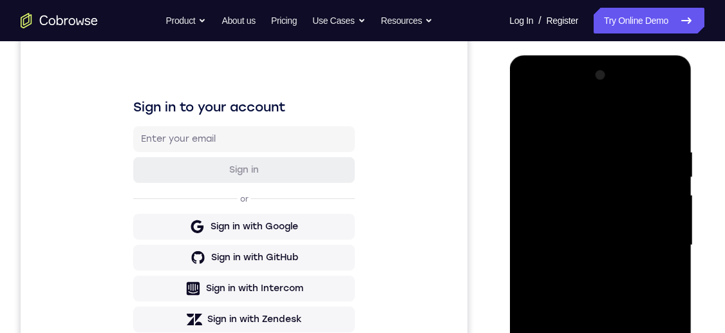
click at [659, 95] on div at bounding box center [600, 245] width 162 height 361
click at [534, 99] on div at bounding box center [600, 245] width 162 height 361
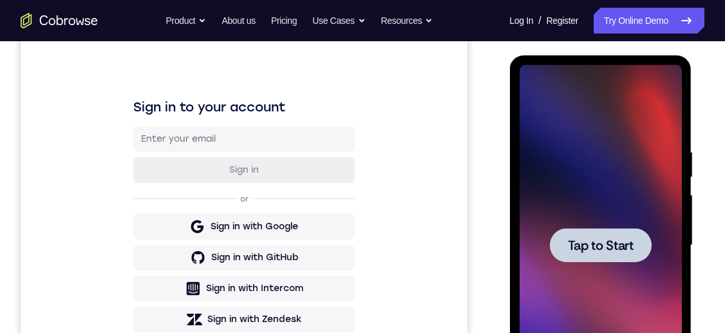
click at [600, 251] on span "Tap to Start" at bounding box center [600, 245] width 66 height 13
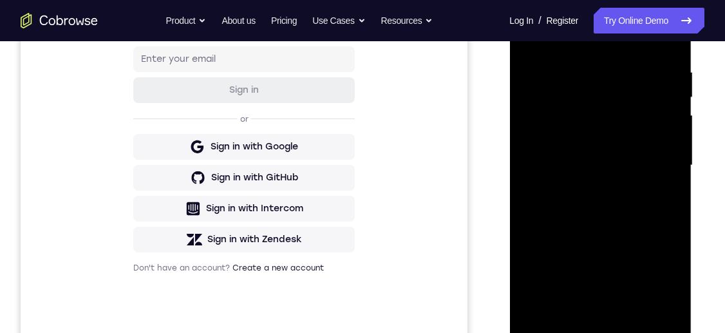
scroll to position [296, 0]
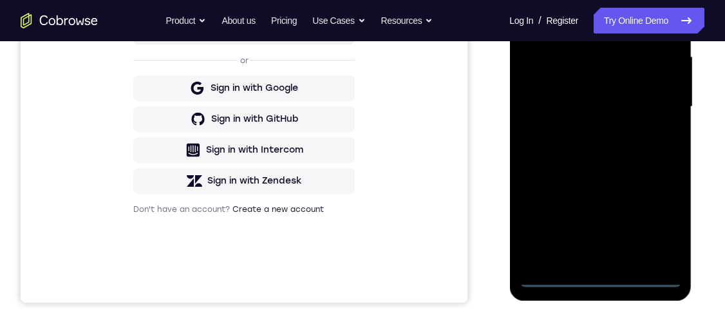
click at [598, 278] on div at bounding box center [600, 107] width 162 height 361
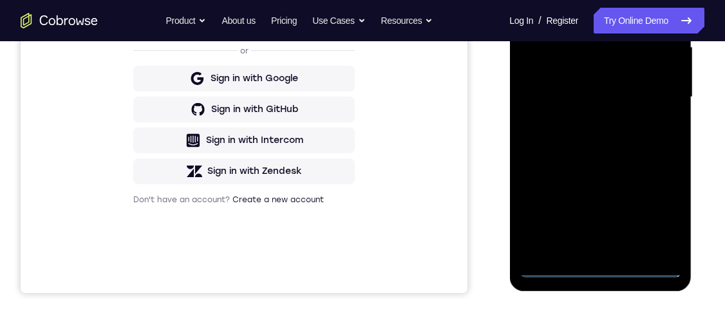
click at [658, 212] on div at bounding box center [600, 97] width 162 height 361
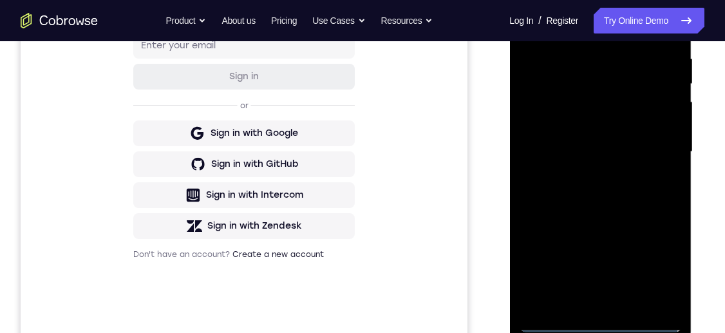
scroll to position [185, 0]
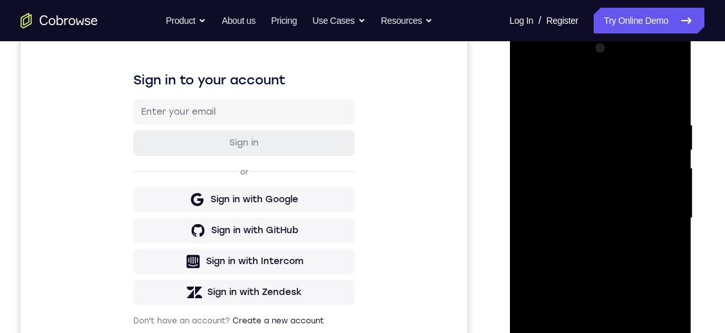
click at [628, 99] on div at bounding box center [600, 218] width 162 height 361
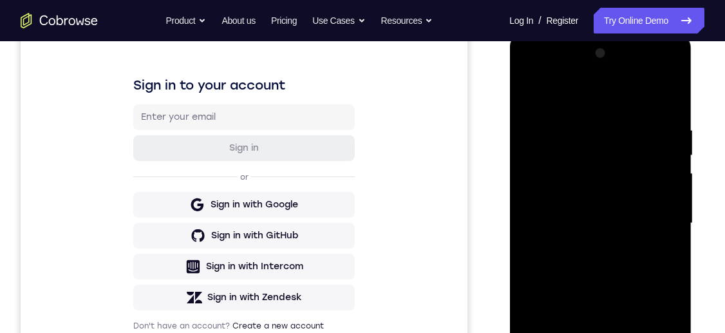
click at [654, 223] on div at bounding box center [600, 223] width 162 height 361
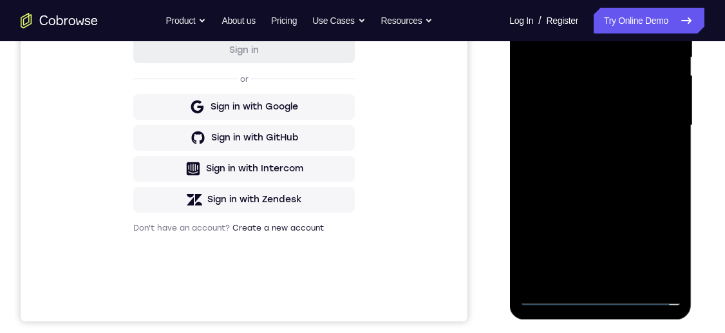
scroll to position [281, 0]
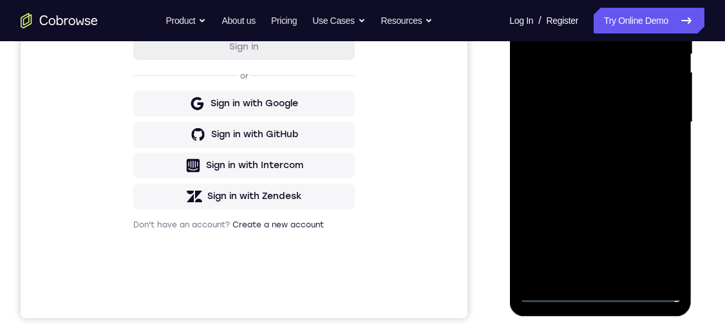
click at [599, 296] on div at bounding box center [600, 122] width 162 height 361
click at [600, 293] on div at bounding box center [600, 122] width 162 height 361
click at [603, 294] on div at bounding box center [600, 122] width 162 height 361
click at [601, 294] on div at bounding box center [600, 122] width 162 height 361
click at [601, 291] on div at bounding box center [600, 122] width 162 height 361
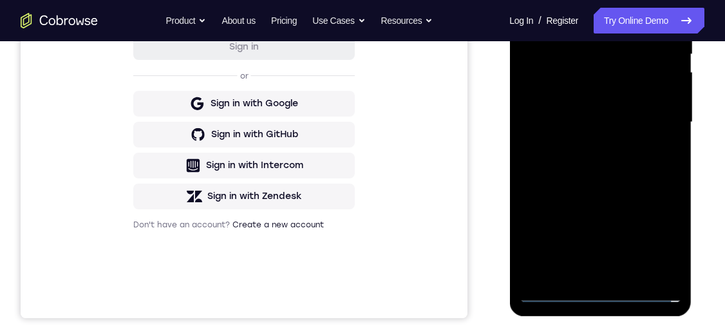
click at [603, 289] on div at bounding box center [600, 122] width 162 height 361
click at [601, 286] on div at bounding box center [600, 122] width 162 height 361
click at [605, 283] on div at bounding box center [600, 122] width 162 height 361
click at [612, 279] on div at bounding box center [600, 122] width 162 height 361
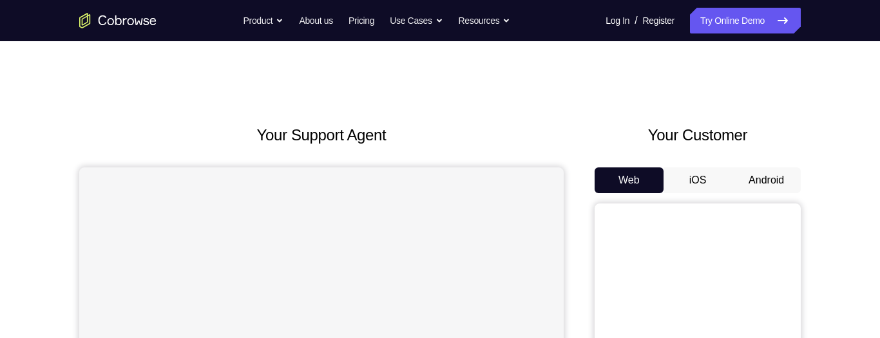
click at [779, 184] on button "Android" at bounding box center [766, 180] width 69 height 26
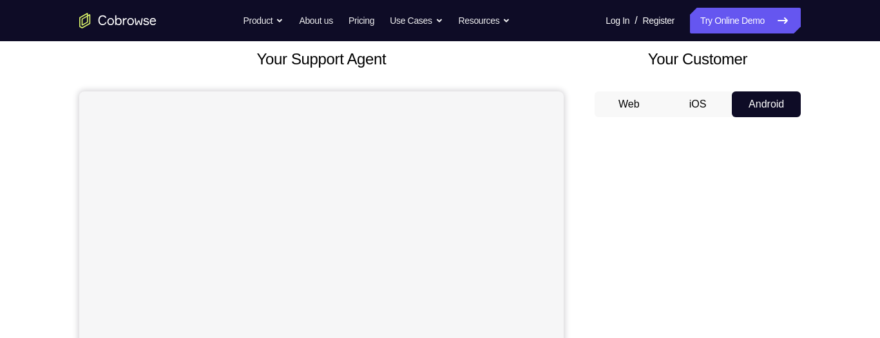
scroll to position [99, 0]
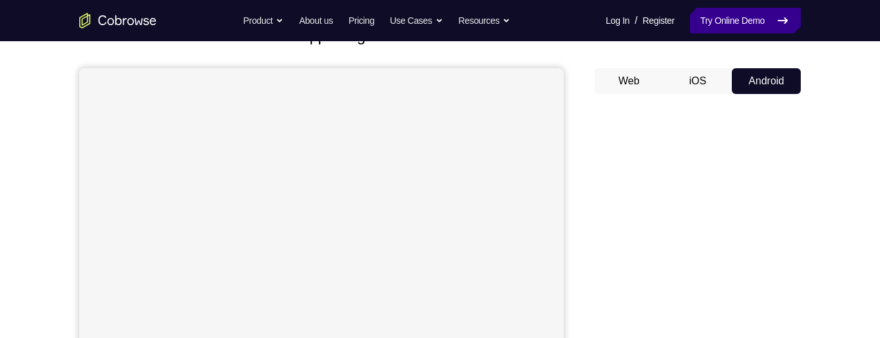
click at [737, 18] on link "Try Online Demo" at bounding box center [745, 21] width 111 height 26
